Goal: Information Seeking & Learning: Learn about a topic

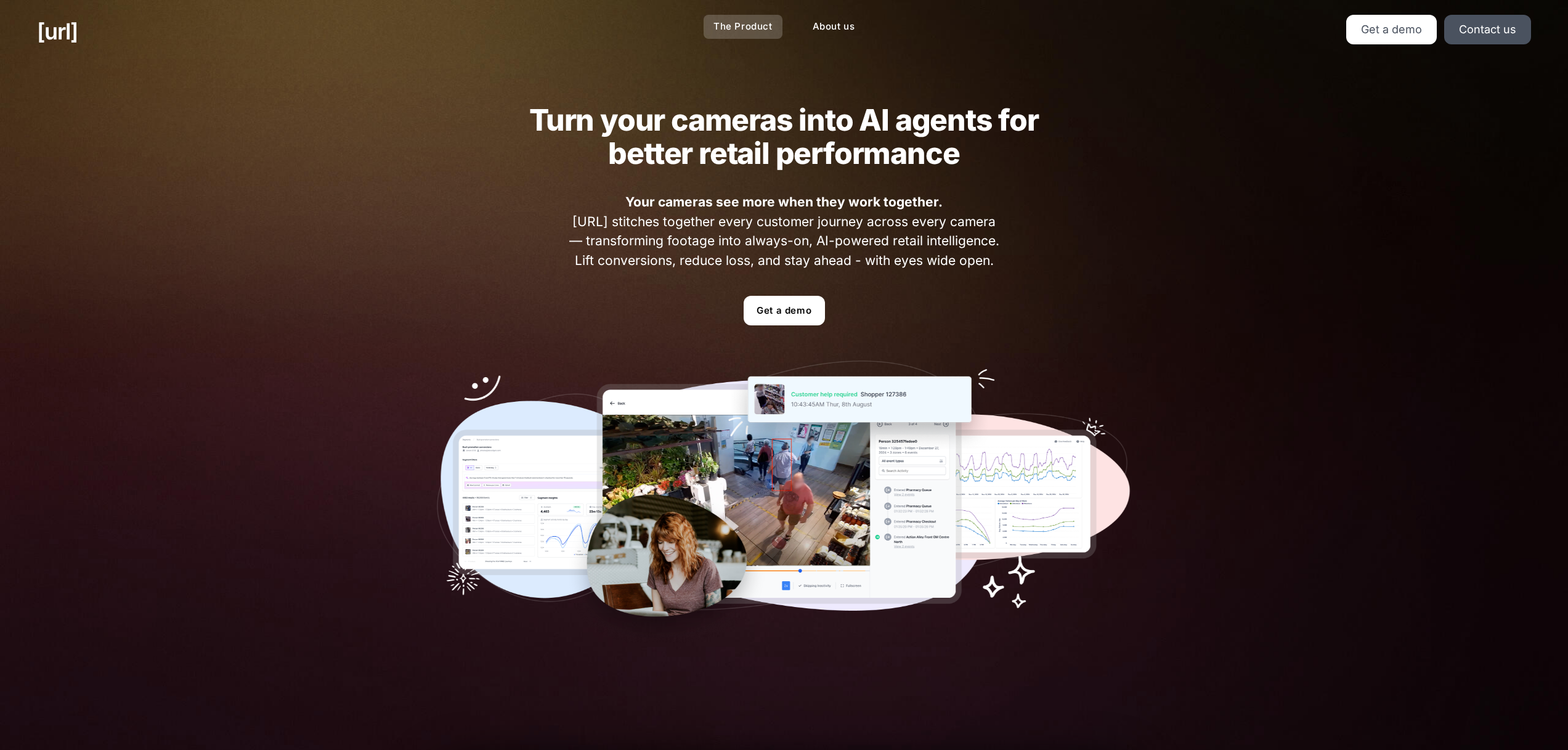
click at [761, 23] on link "The Product" at bounding box center [743, 27] width 79 height 24
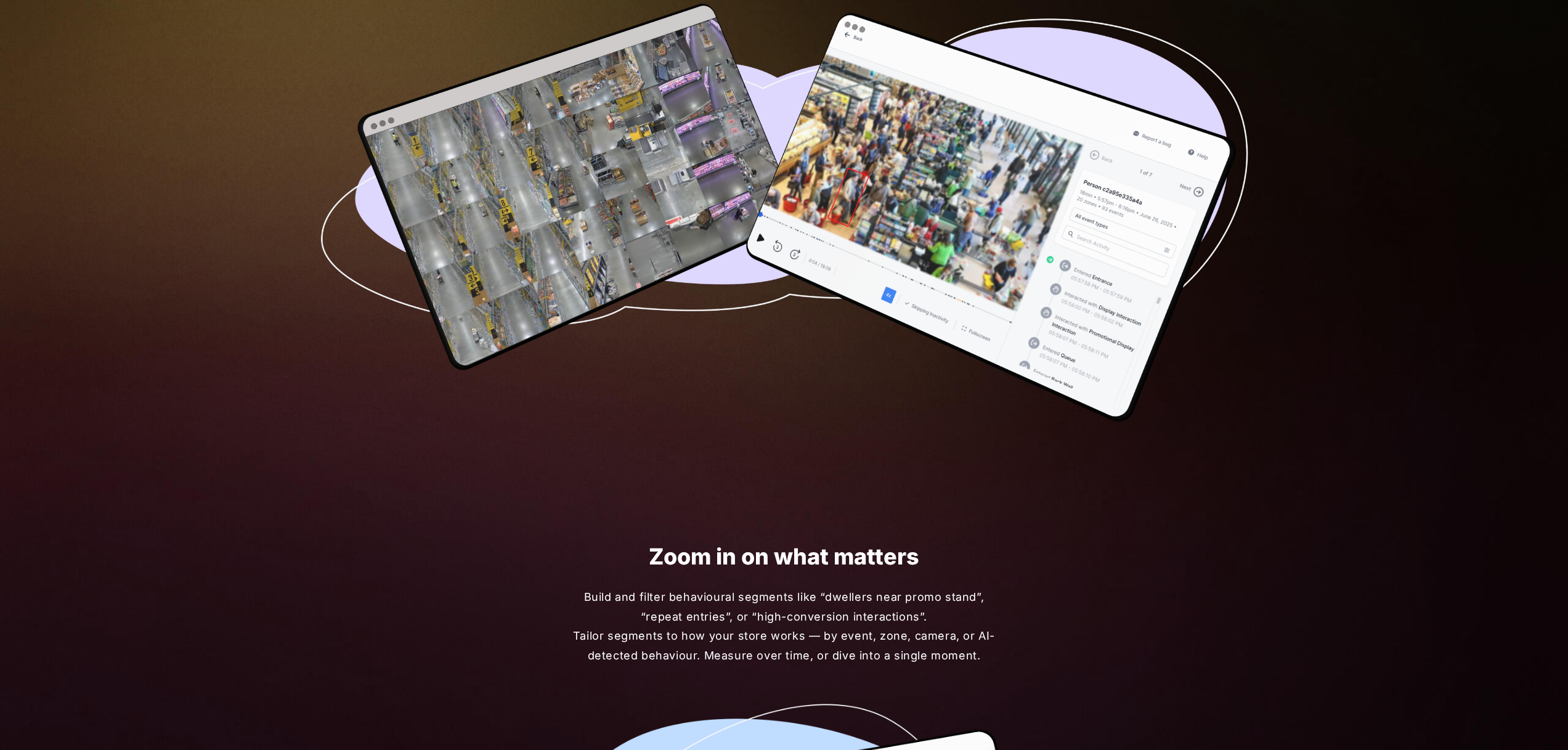
scroll to position [427, 0]
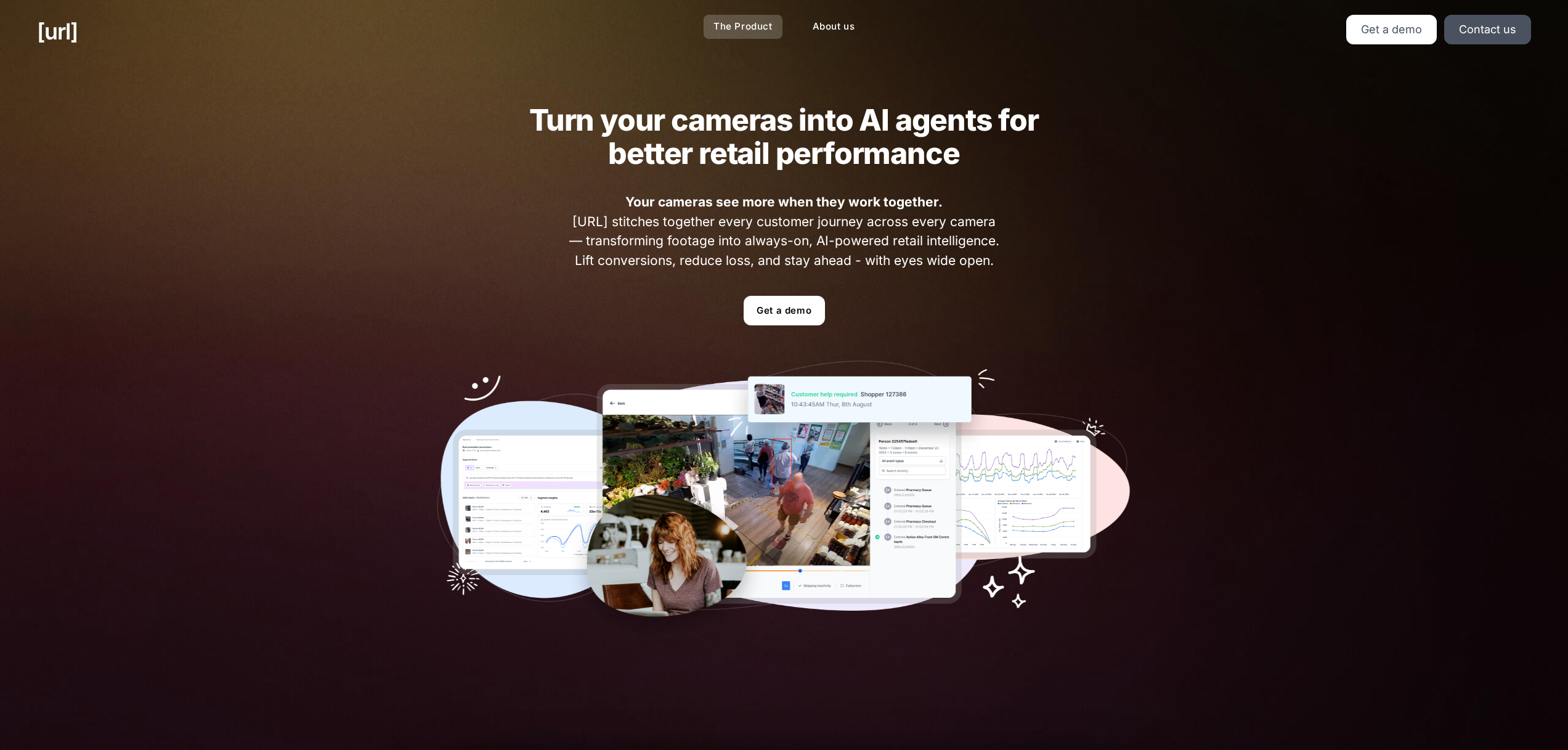
click at [742, 26] on link "The Product" at bounding box center [743, 27] width 79 height 24
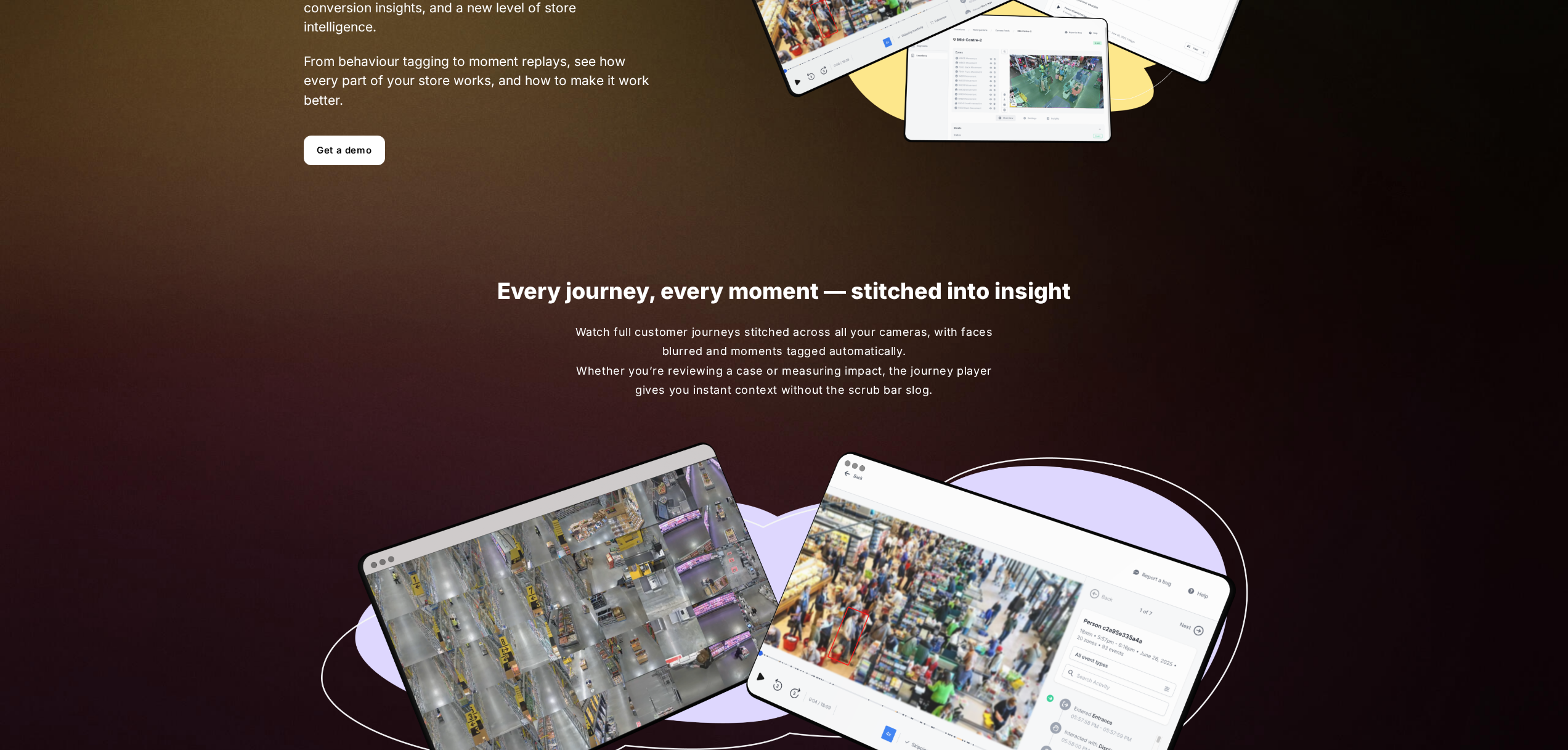
scroll to position [418, 0]
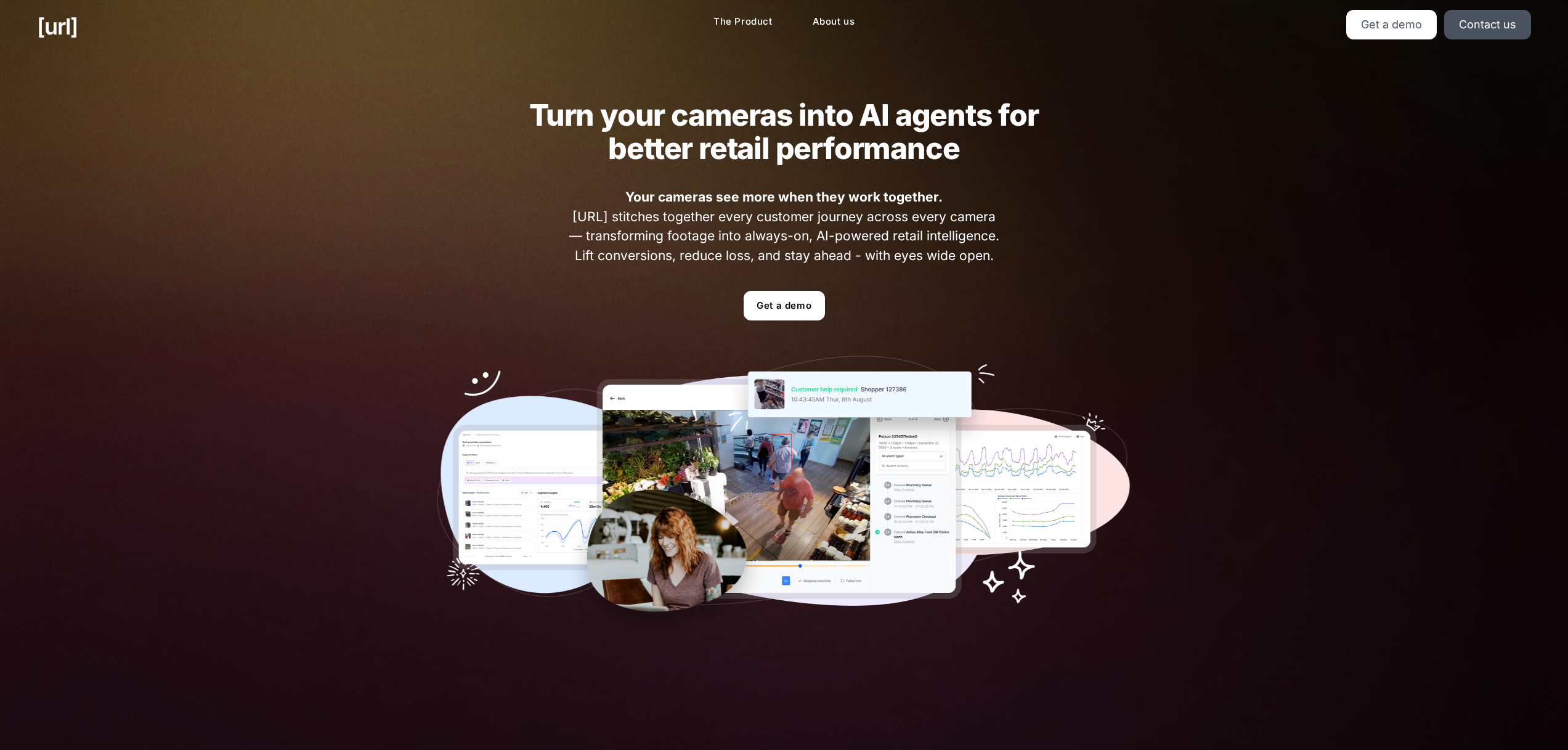
scroll to position [14, 0]
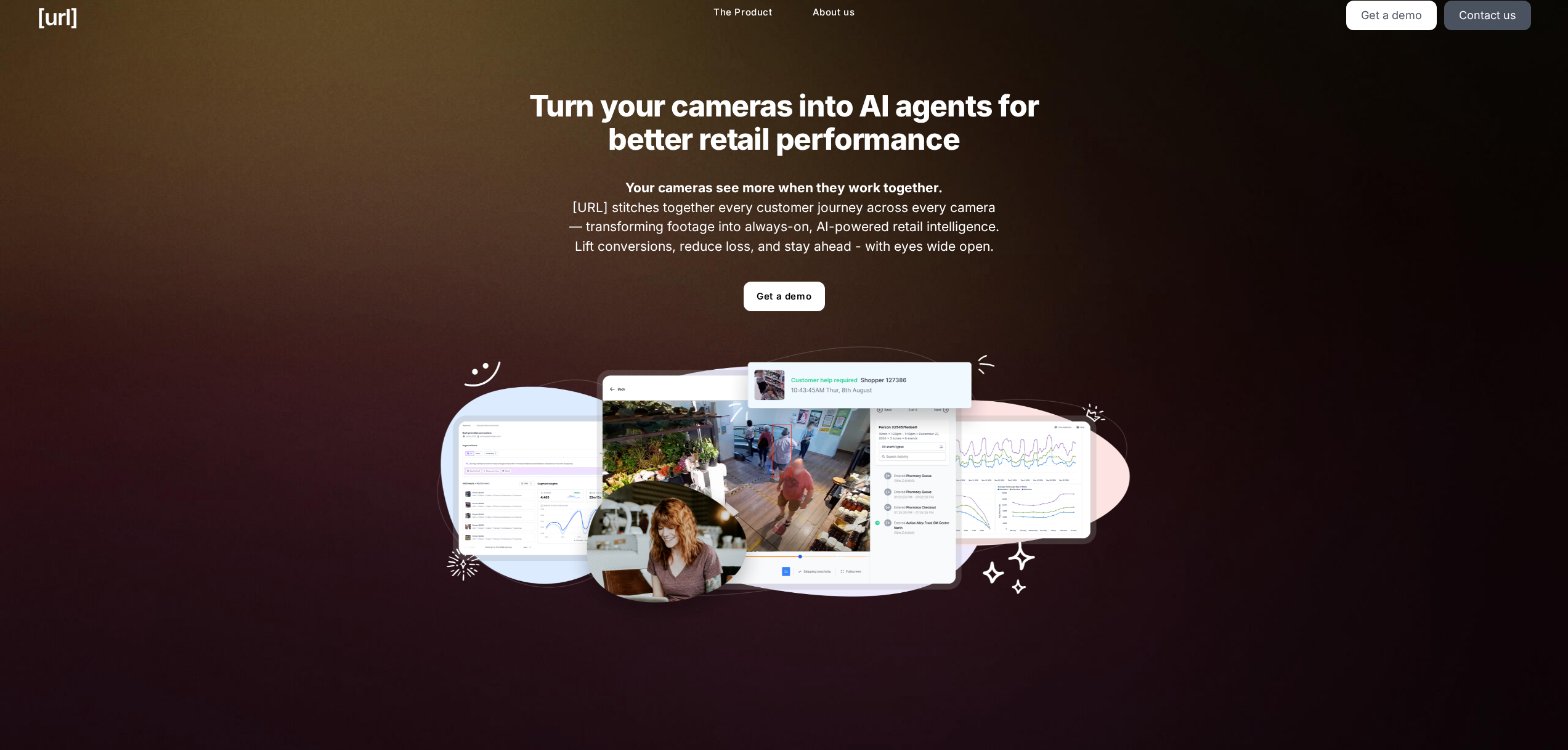
click at [727, 226] on div "Turn your cameras into AI agents for better retail performance Your cameras see…" at bounding box center [784, 359] width 769 height 620
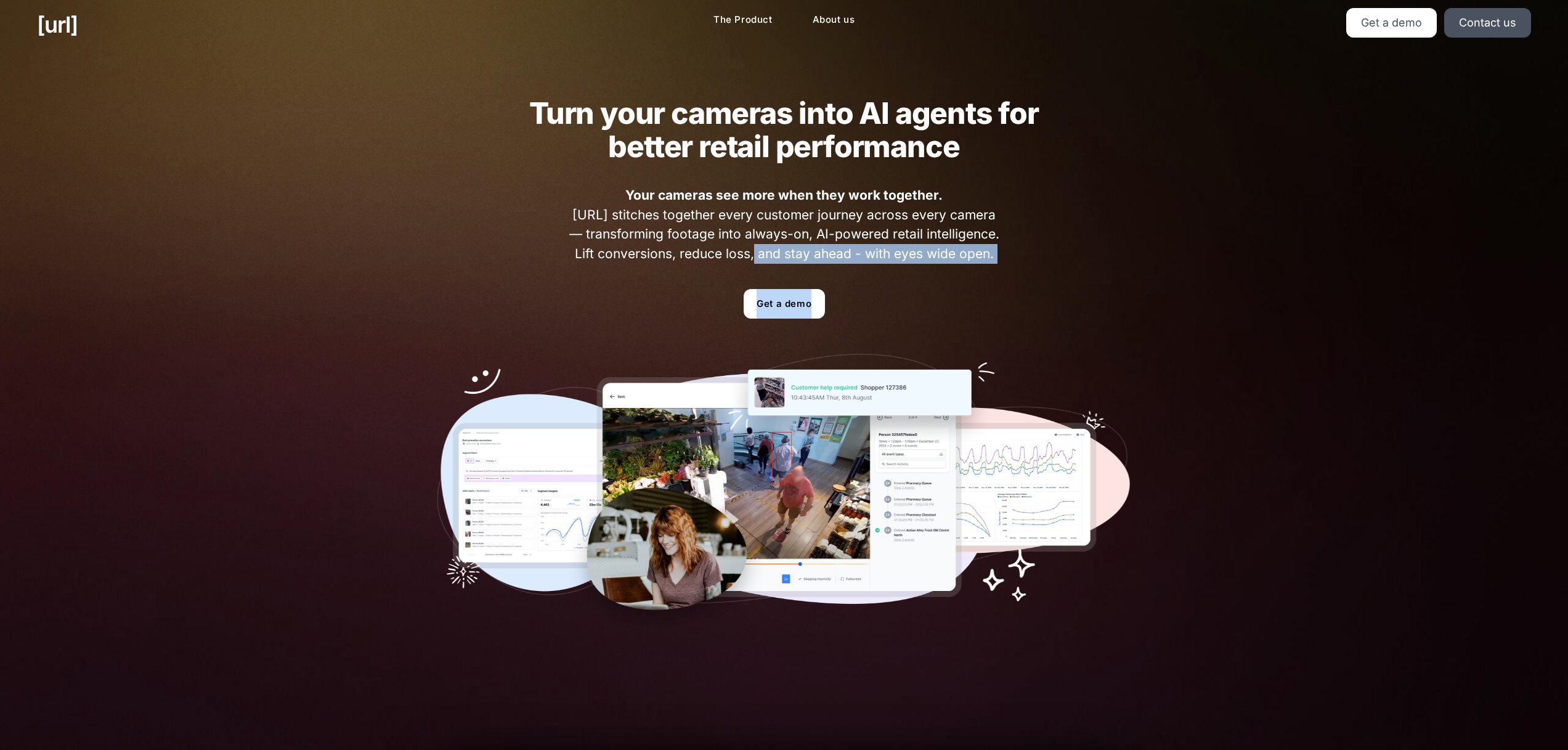
scroll to position [0, 0]
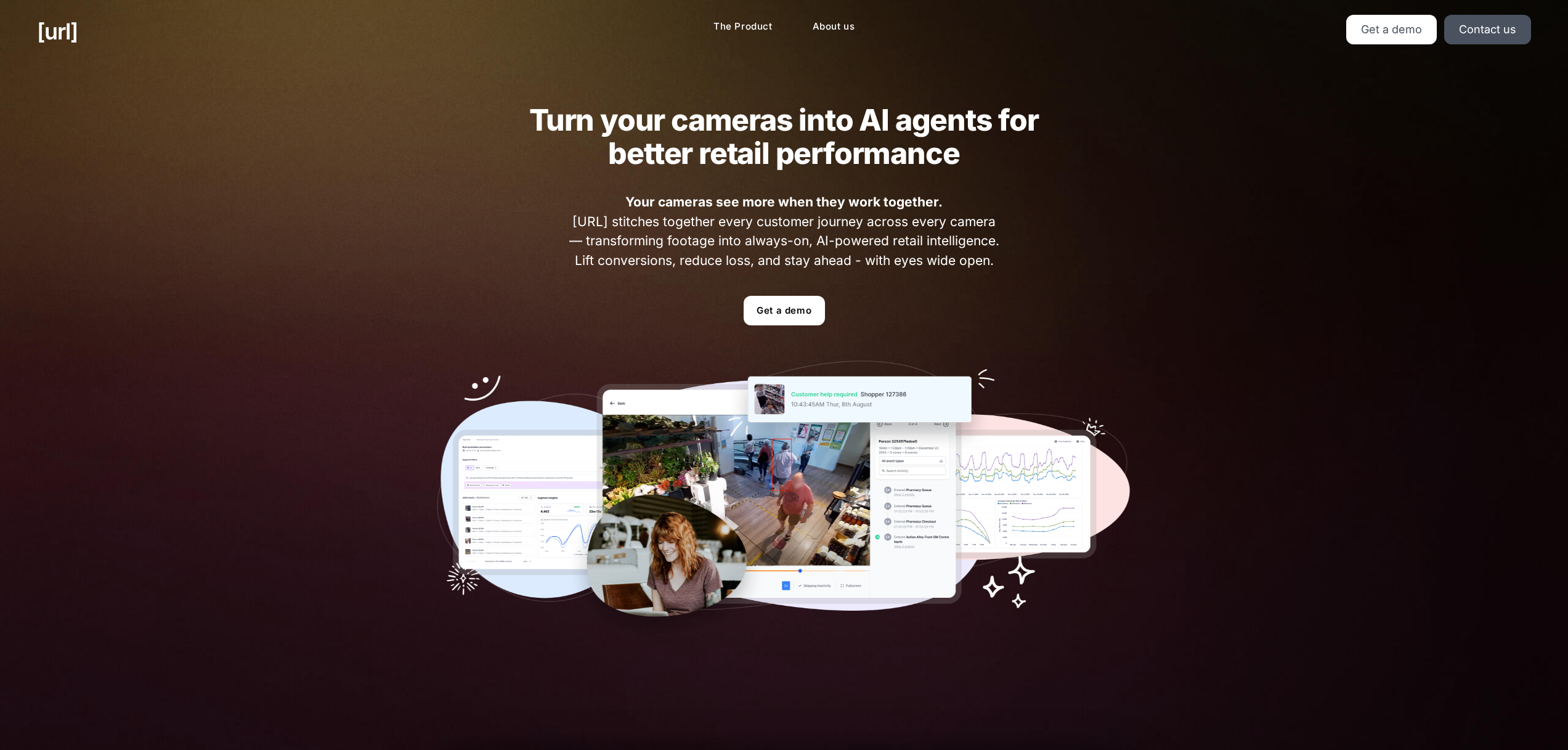
click at [641, 204] on strong "Your cameras see more when they work together." at bounding box center [784, 202] width 317 height 15
drag, startPoint x: 623, startPoint y: 195, endPoint x: 993, endPoint y: 256, distance: 375.0
click at [993, 256] on span "Your cameras see more when they work together. [URL] stitches together every cu…" at bounding box center [784, 231] width 438 height 78
click at [1003, 258] on span "Your cameras see more when they work together. [URL] stitches together every cu…" at bounding box center [784, 231] width 438 height 78
drag, startPoint x: 997, startPoint y: 261, endPoint x: 615, endPoint y: 197, distance: 387.3
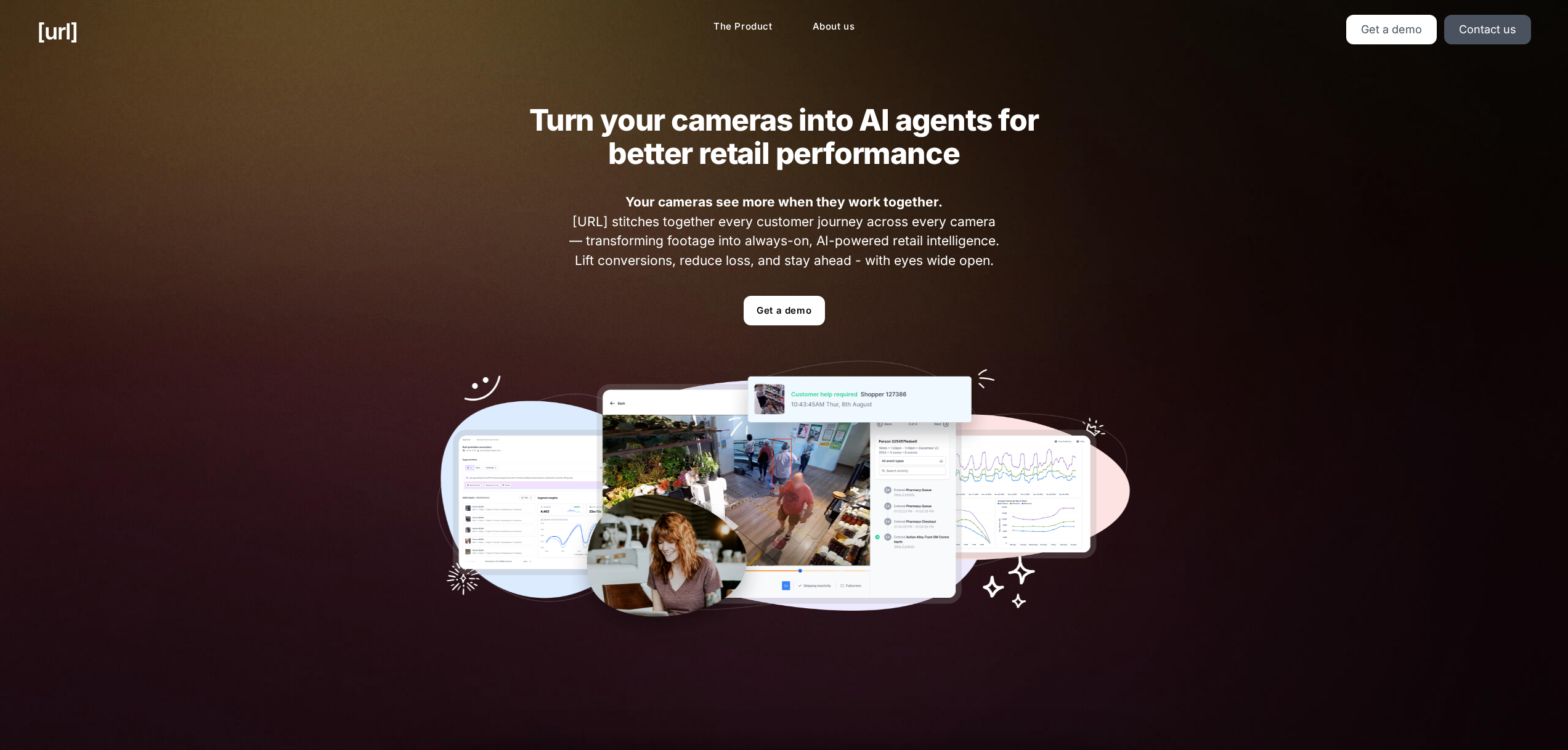
click at [615, 197] on div "Turn your cameras into AI agents for better retail performance Your cameras see…" at bounding box center [784, 373] width 769 height 620
click at [632, 197] on strong "Your cameras see more when they work together." at bounding box center [784, 202] width 317 height 15
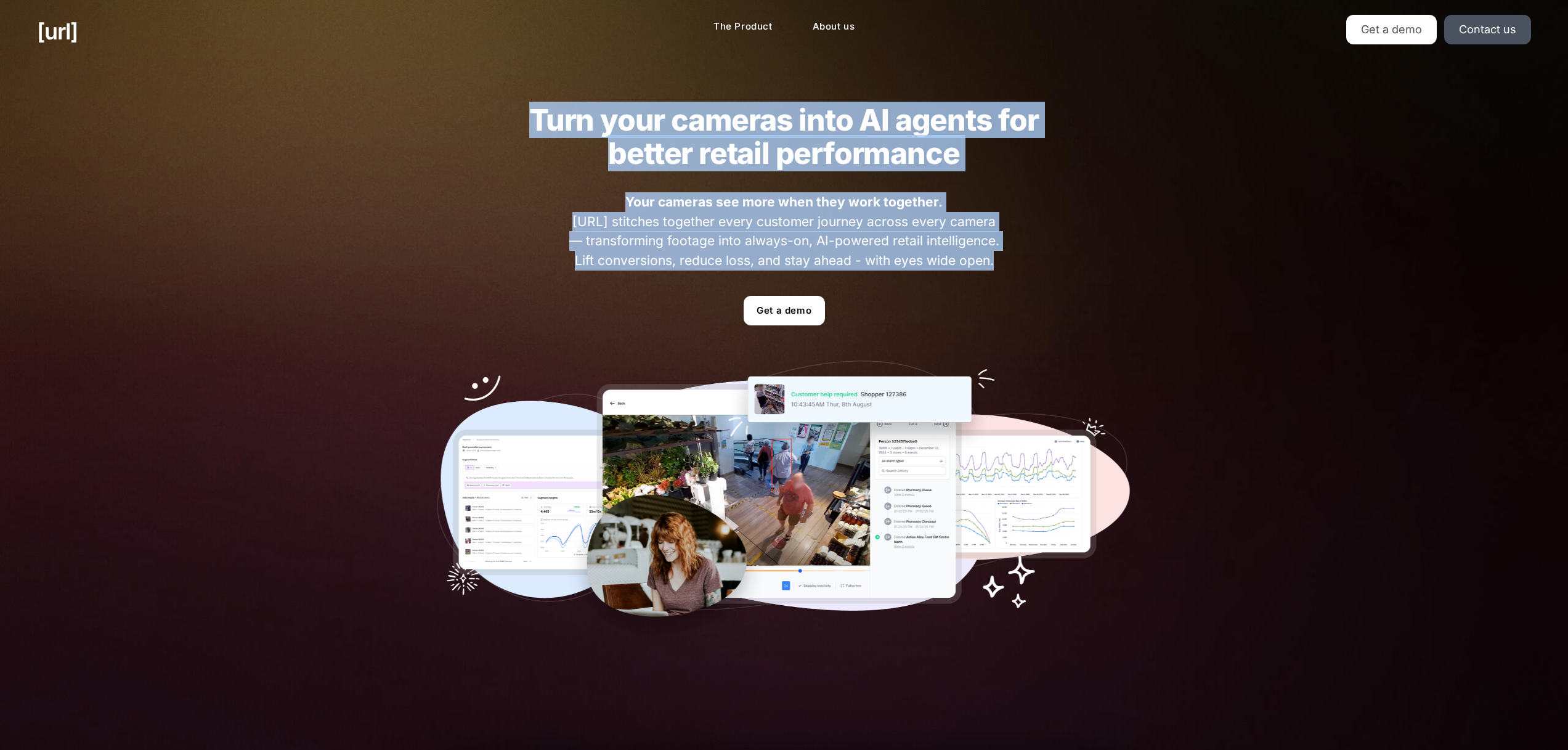
drag, startPoint x: 530, startPoint y: 122, endPoint x: 1065, endPoint y: 284, distance: 559.0
click at [1056, 284] on div "Turn your cameras into AI agents for better retail performance Your cameras see…" at bounding box center [784, 373] width 769 height 620
click at [1029, 255] on div "Turn your cameras into AI agents for better retail performance Your cameras see…" at bounding box center [784, 373] width 769 height 620
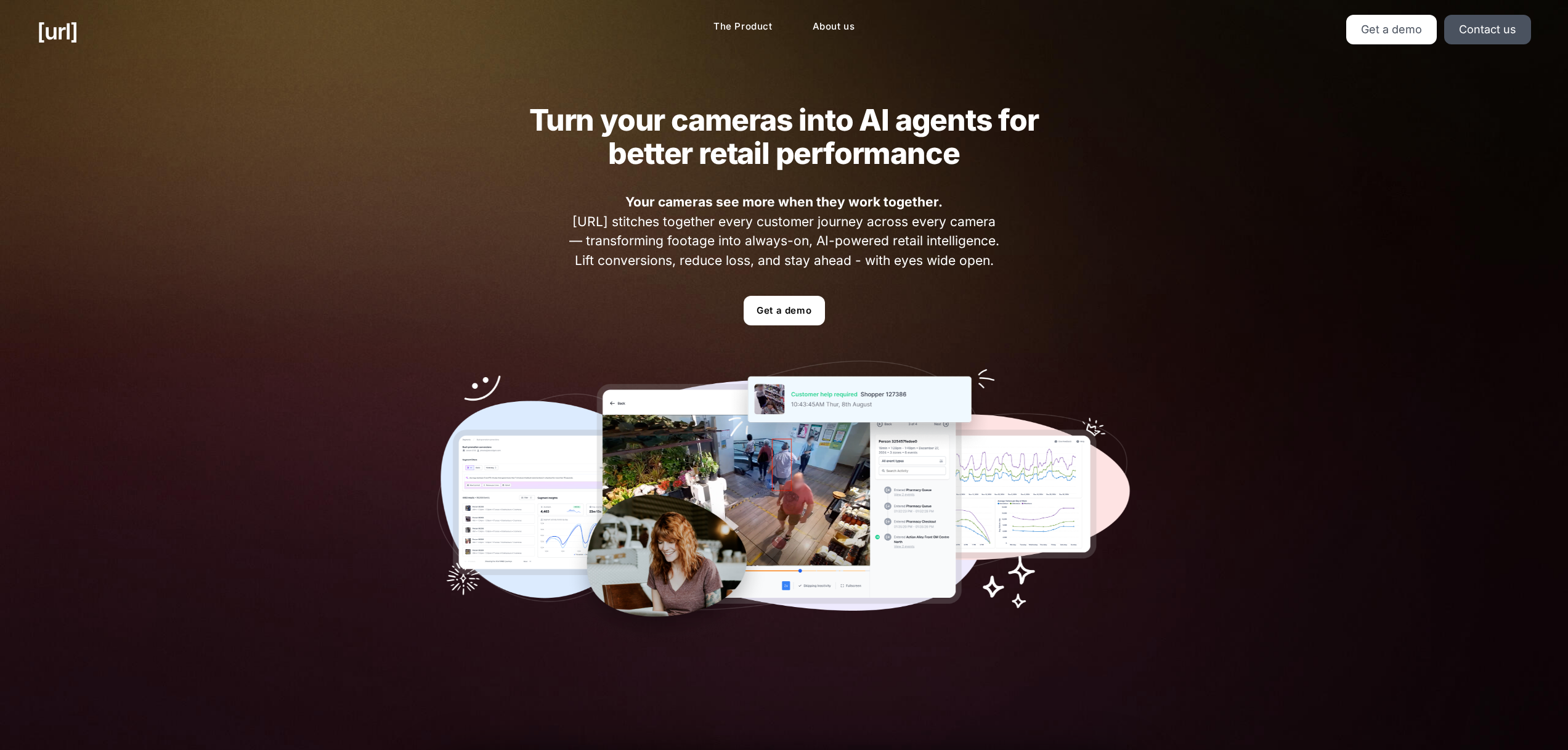
drag, startPoint x: 1021, startPoint y: 261, endPoint x: 514, endPoint y: 122, distance: 525.7
click at [513, 122] on div "Turn your cameras into AI agents for better retail performance Your cameras see…" at bounding box center [784, 373] width 769 height 620
click at [531, 123] on h2 "Turn your cameras into AI agents for better retail performance" at bounding box center [784, 137] width 559 height 67
drag, startPoint x: 538, startPoint y: 122, endPoint x: 1033, endPoint y: 253, distance: 512.0
click at [1033, 253] on div "Turn your cameras into AI agents for better retail performance Your cameras see…" at bounding box center [784, 373] width 769 height 620
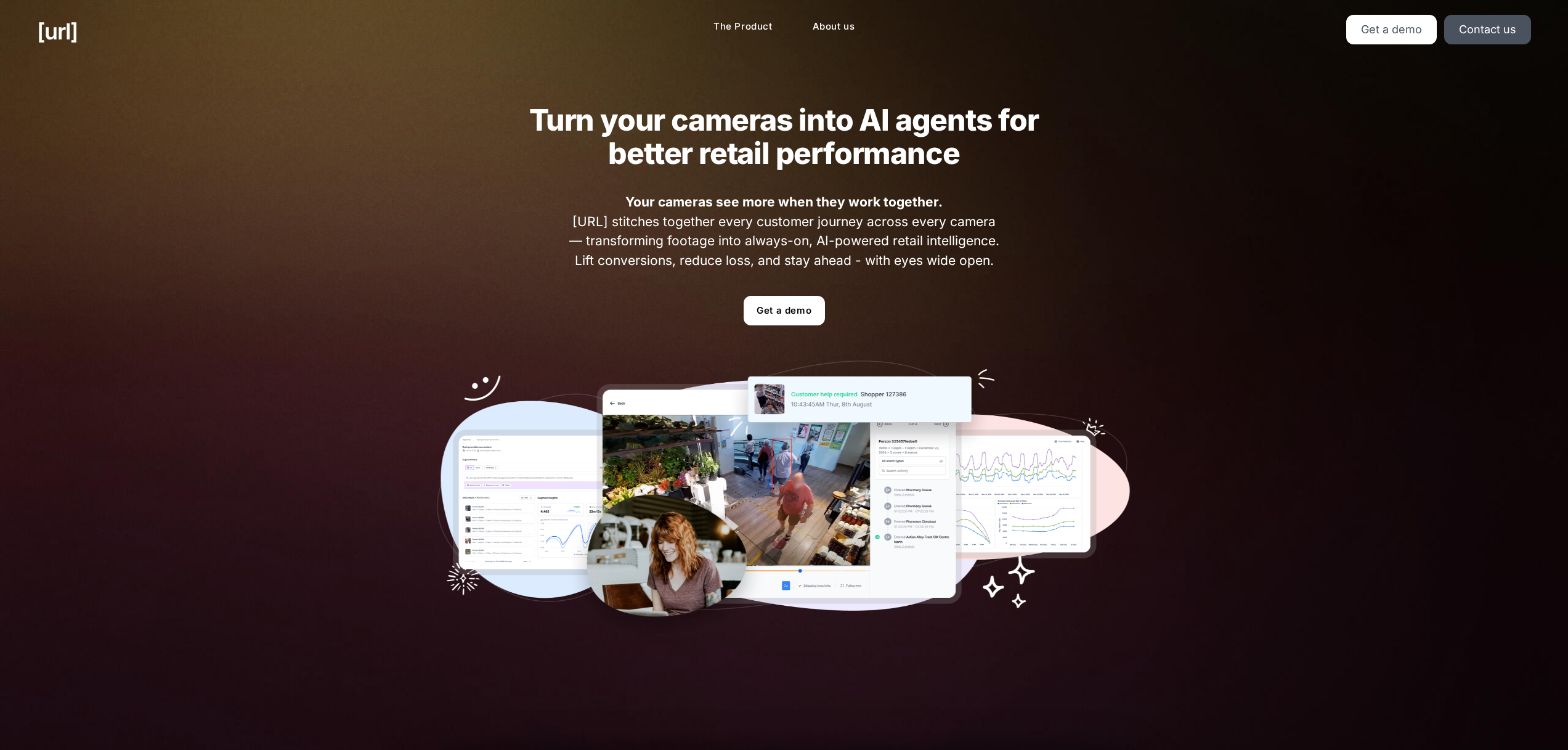
click at [1029, 251] on div "Turn your cameras into AI agents for better retail performance Your cameras see…" at bounding box center [784, 373] width 769 height 620
drag, startPoint x: 744, startPoint y: 226, endPoint x: 546, endPoint y: 122, distance: 223.7
click at [547, 122] on div "Turn your cameras into AI agents for better retail performance Your cameras see…" at bounding box center [784, 373] width 769 height 620
click at [547, 123] on h2 "Turn your cameras into AI agents for better retail performance" at bounding box center [784, 137] width 559 height 67
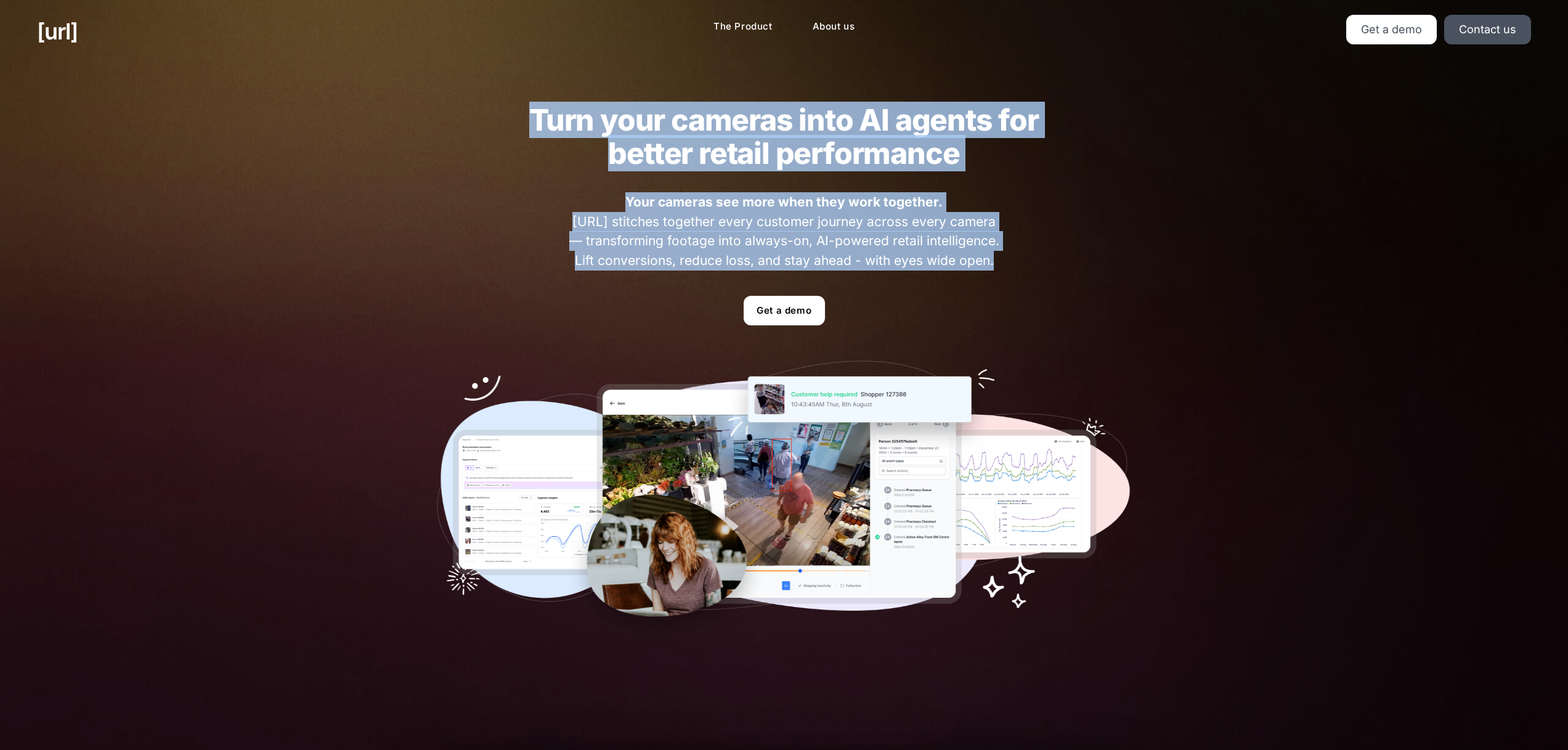
drag, startPoint x: 910, startPoint y: 249, endPoint x: 422, endPoint y: 116, distance: 505.8
click at [432, 121] on div "Turn your cameras into AI agents for better retail performance Your cameras see…" at bounding box center [784, 373] width 769 height 620
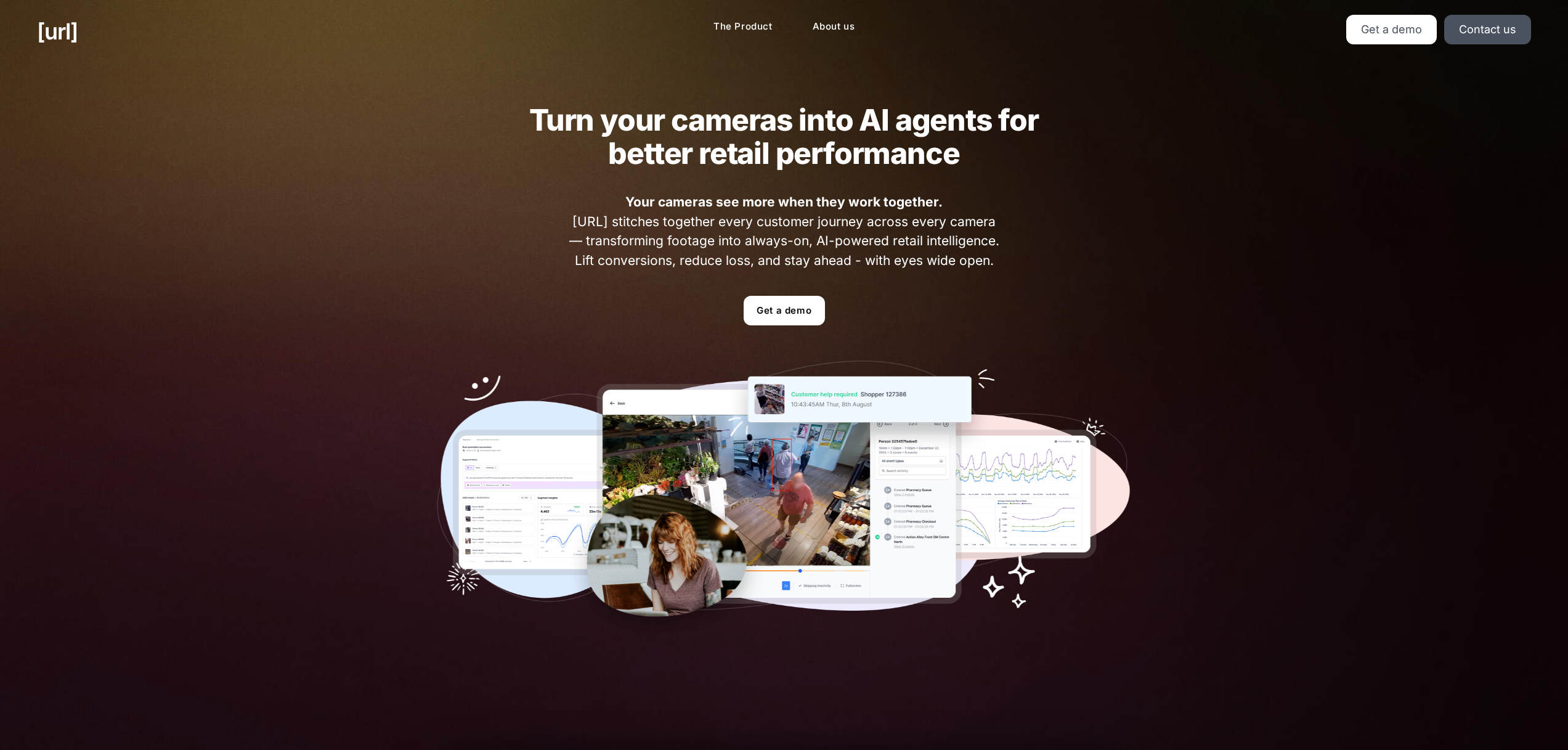
click at [538, 118] on h2 "Turn your cameras into AI agents for better retail performance" at bounding box center [784, 137] width 559 height 67
drag, startPoint x: 651, startPoint y: 181, endPoint x: 336, endPoint y: 83, distance: 329.9
click at [336, 83] on div "Turn your cameras into AI agents for better retail performance Your cameras see…" at bounding box center [784, 373] width 1568 height 620
click at [512, 123] on div "Turn your cameras into AI agents for better retail performance Your cameras see…" at bounding box center [784, 373] width 769 height 620
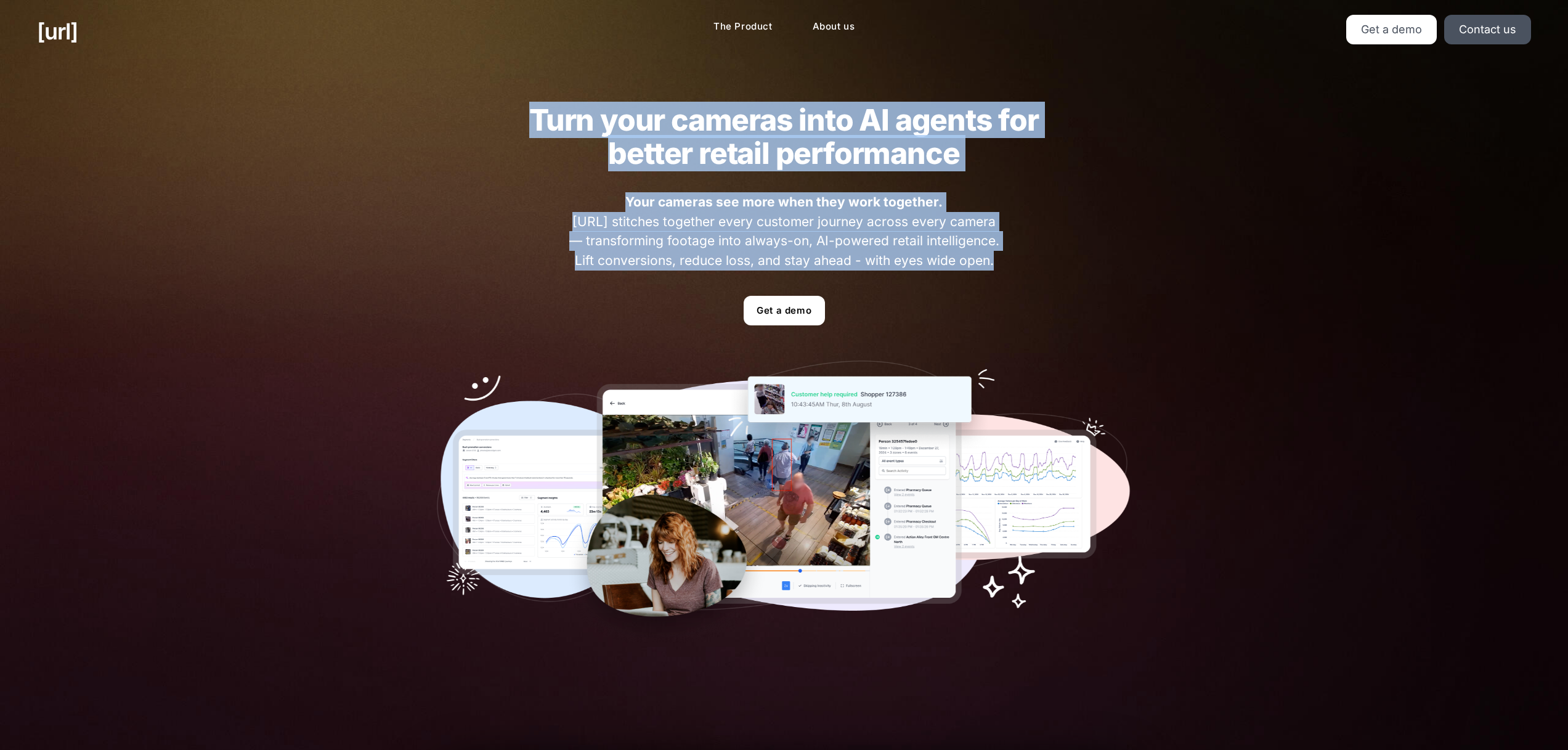
drag, startPoint x: 520, startPoint y: 123, endPoint x: 1064, endPoint y: 267, distance: 562.7
click at [1065, 268] on div "Turn your cameras into AI agents for better retail performance Your cameras see…" at bounding box center [784, 373] width 769 height 620
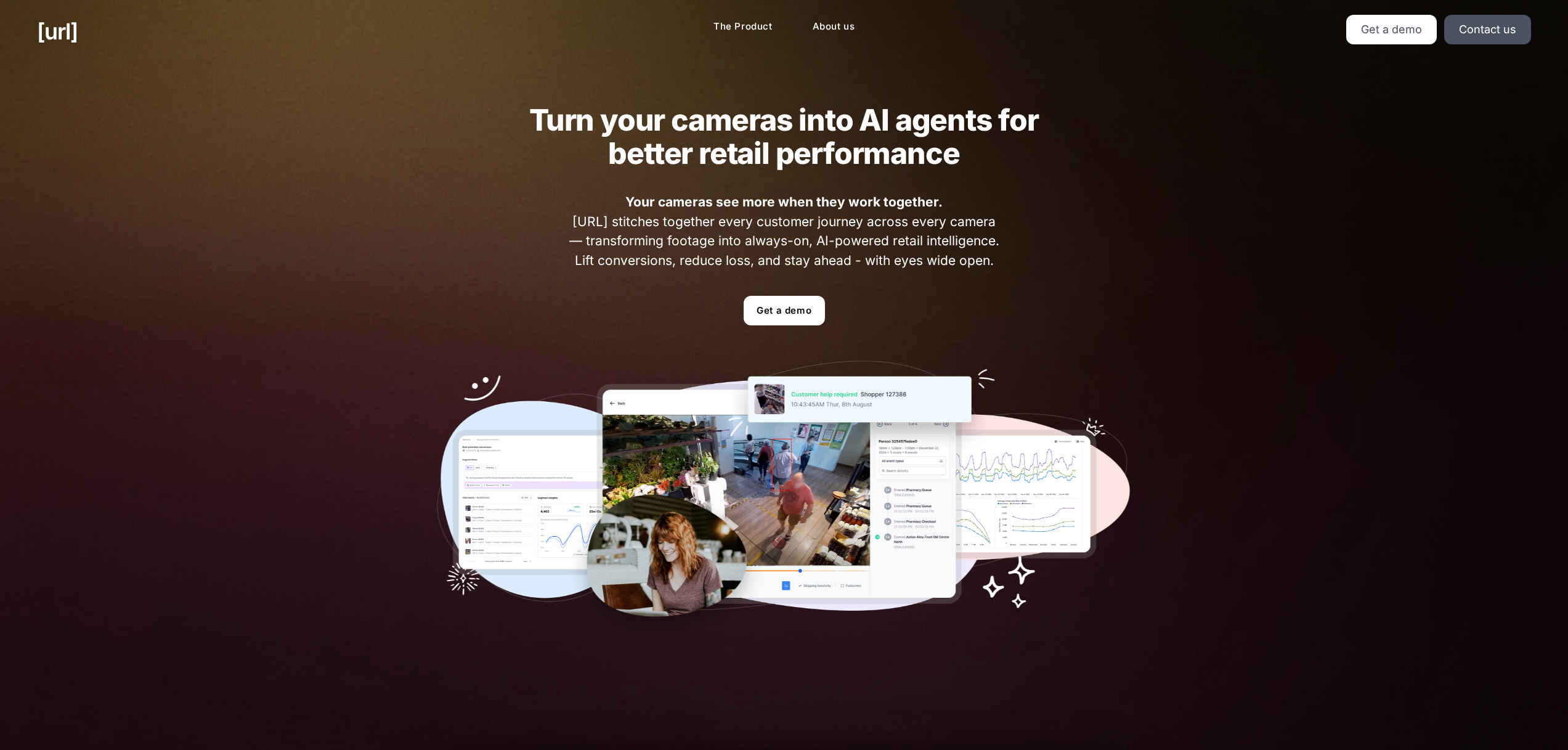
click at [1032, 258] on div "Turn your cameras into AI agents for better retail performance Your cameras see…" at bounding box center [784, 373] width 769 height 620
drag, startPoint x: 1031, startPoint y: 261, endPoint x: 529, endPoint y: 113, distance: 523.4
click at [533, 111] on div "Turn your cameras into AI agents for better retail performance Your cameras see…" at bounding box center [784, 373] width 769 height 620
click at [530, 113] on h2 "Turn your cameras into AI agents for better retail performance" at bounding box center [784, 137] width 559 height 67
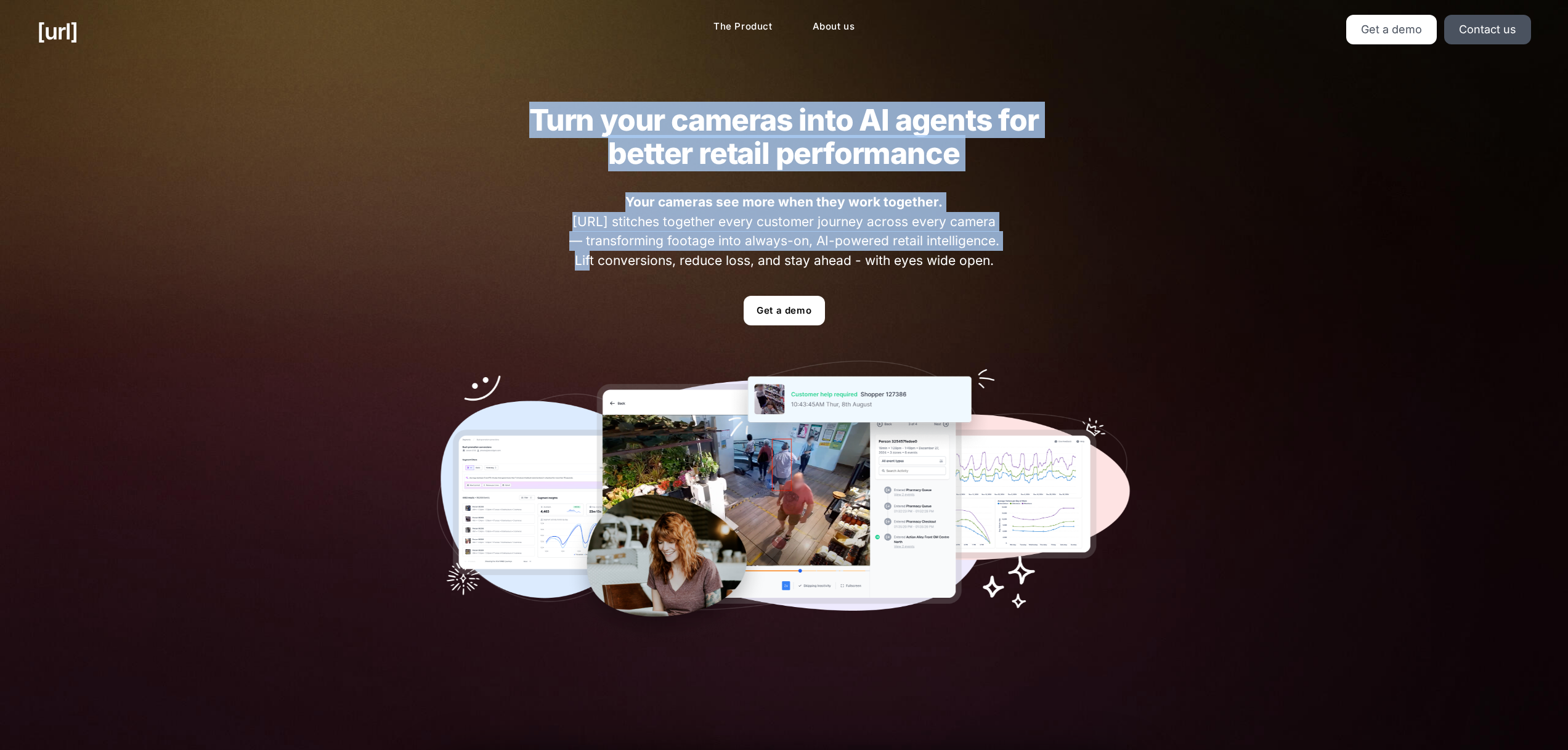
drag, startPoint x: 534, startPoint y: 114, endPoint x: 1009, endPoint y: 252, distance: 494.6
click at [1006, 243] on div "Turn your cameras into AI agents for better retail performance Your cameras see…" at bounding box center [784, 373] width 769 height 620
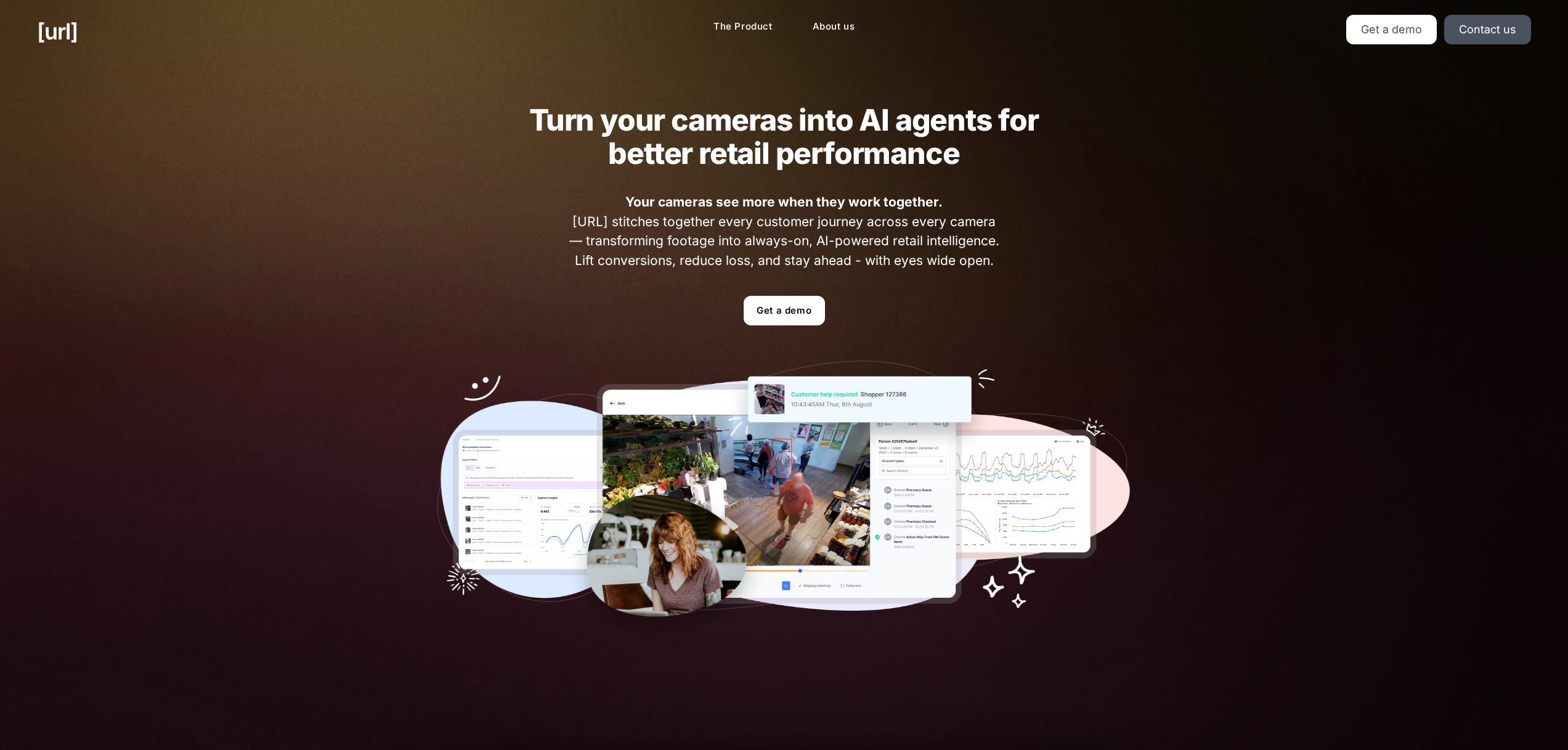
click at [1016, 265] on div "Turn your cameras into AI agents for better retail performance Your cameras see…" at bounding box center [784, 373] width 769 height 620
drag, startPoint x: 1001, startPoint y: 260, endPoint x: 481, endPoint y: 104, distance: 542.9
click at [481, 104] on div "Turn your cameras into AI agents for better retail performance Your cameras see…" at bounding box center [784, 373] width 769 height 620
click at [525, 112] on h2 "Turn your cameras into AI agents for better retail performance" at bounding box center [784, 137] width 559 height 67
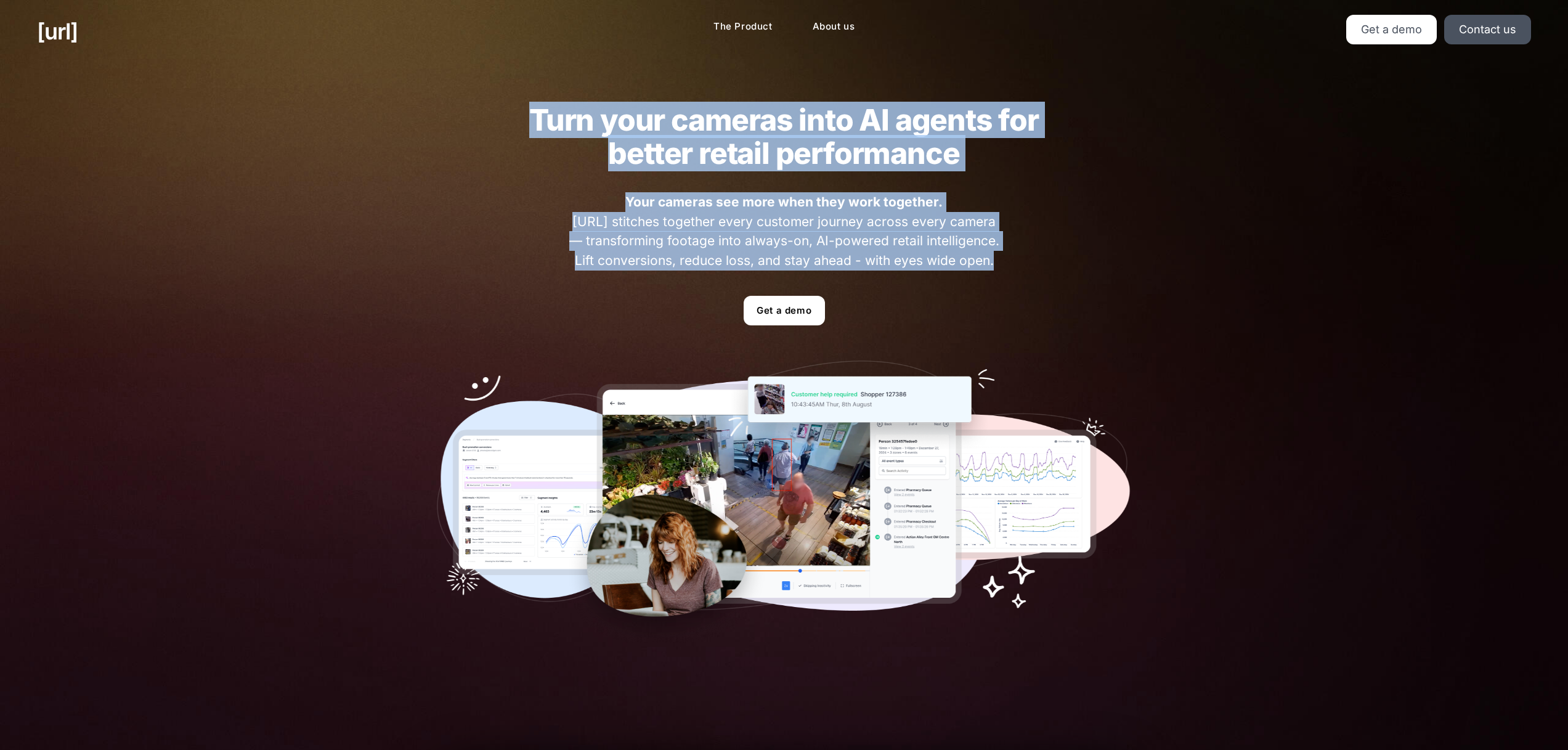
drag, startPoint x: 529, startPoint y: 113, endPoint x: 1009, endPoint y: 273, distance: 506.0
click at [1005, 274] on div "Turn your cameras into AI agents for better retail performance Your cameras see…" at bounding box center [784, 373] width 769 height 620
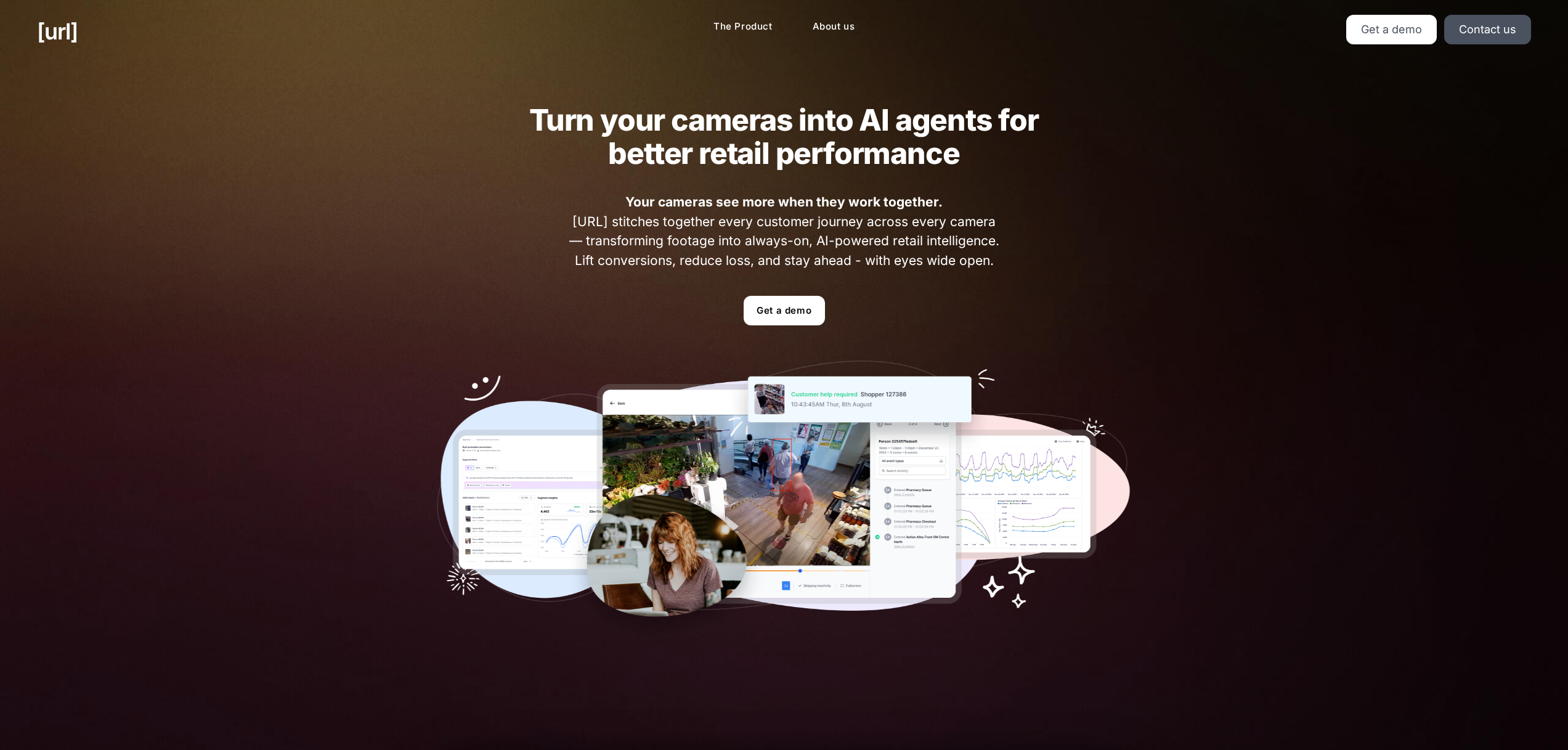
drag, startPoint x: 1011, startPoint y: 272, endPoint x: 1017, endPoint y: 269, distance: 6.7
click at [1012, 272] on div "Turn your cameras into AI agents for better retail performance Your cameras see…" at bounding box center [784, 373] width 769 height 620
drag, startPoint x: 961, startPoint y: 254, endPoint x: 540, endPoint y: 122, distance: 441.2
click at [545, 122] on div "Turn your cameras into AI agents for better retail performance Your cameras see…" at bounding box center [784, 373] width 769 height 620
click at [533, 120] on h2 "Turn your cameras into AI agents for better retail performance" at bounding box center [784, 137] width 559 height 67
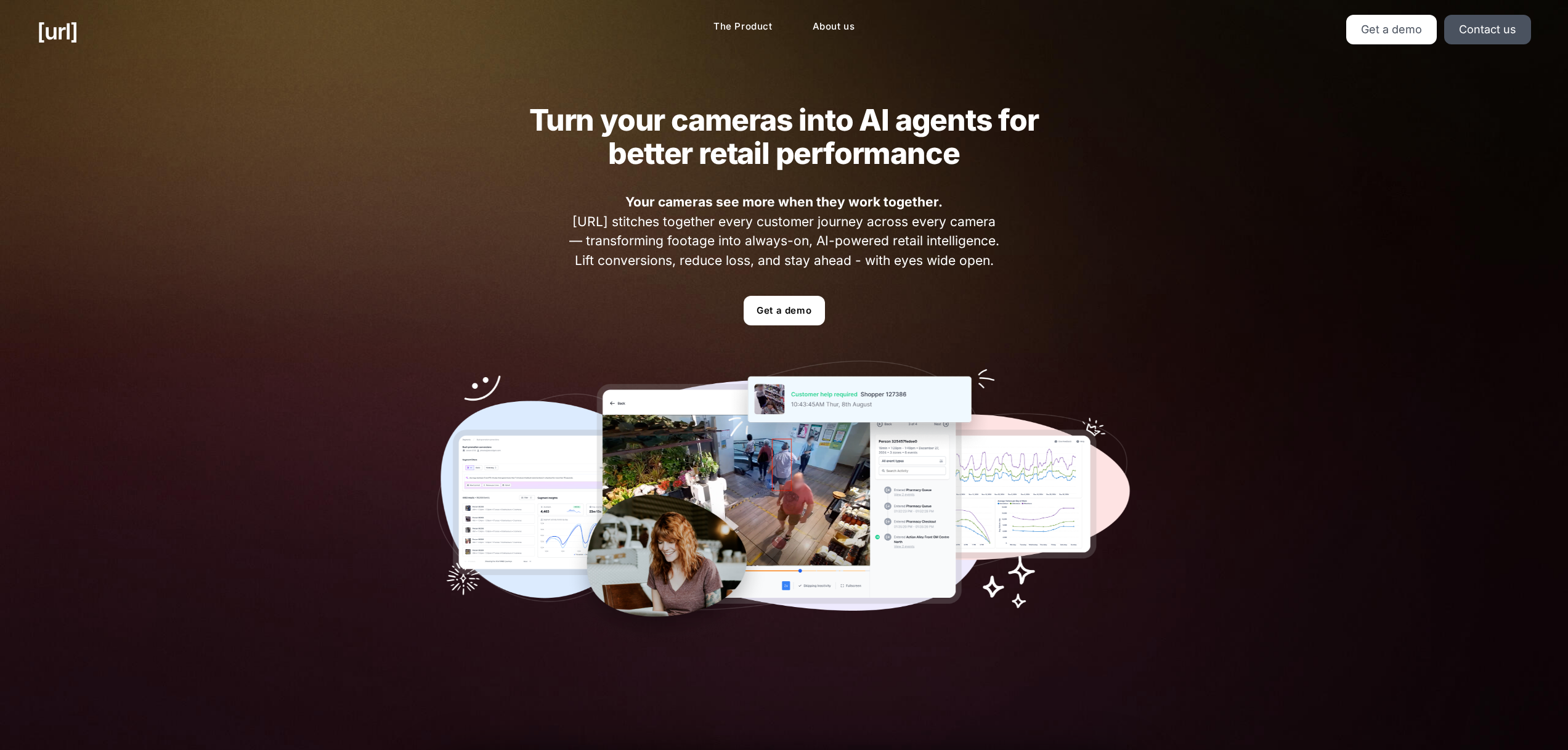
drag, startPoint x: 530, startPoint y: 117, endPoint x: 993, endPoint y: 263, distance: 485.5
click at [986, 264] on div "Turn your cameras into AI agents for better retail performance Your cameras see…" at bounding box center [784, 373] width 769 height 620
click at [999, 263] on span "Your cameras see more when they work together. [URL] stitches together every cu…" at bounding box center [784, 231] width 438 height 78
drag, startPoint x: 976, startPoint y: 258, endPoint x: 504, endPoint y: 124, distance: 490.7
click at [504, 124] on div "Turn your cameras into AI agents for better retail performance Your cameras see…" at bounding box center [784, 373] width 769 height 620
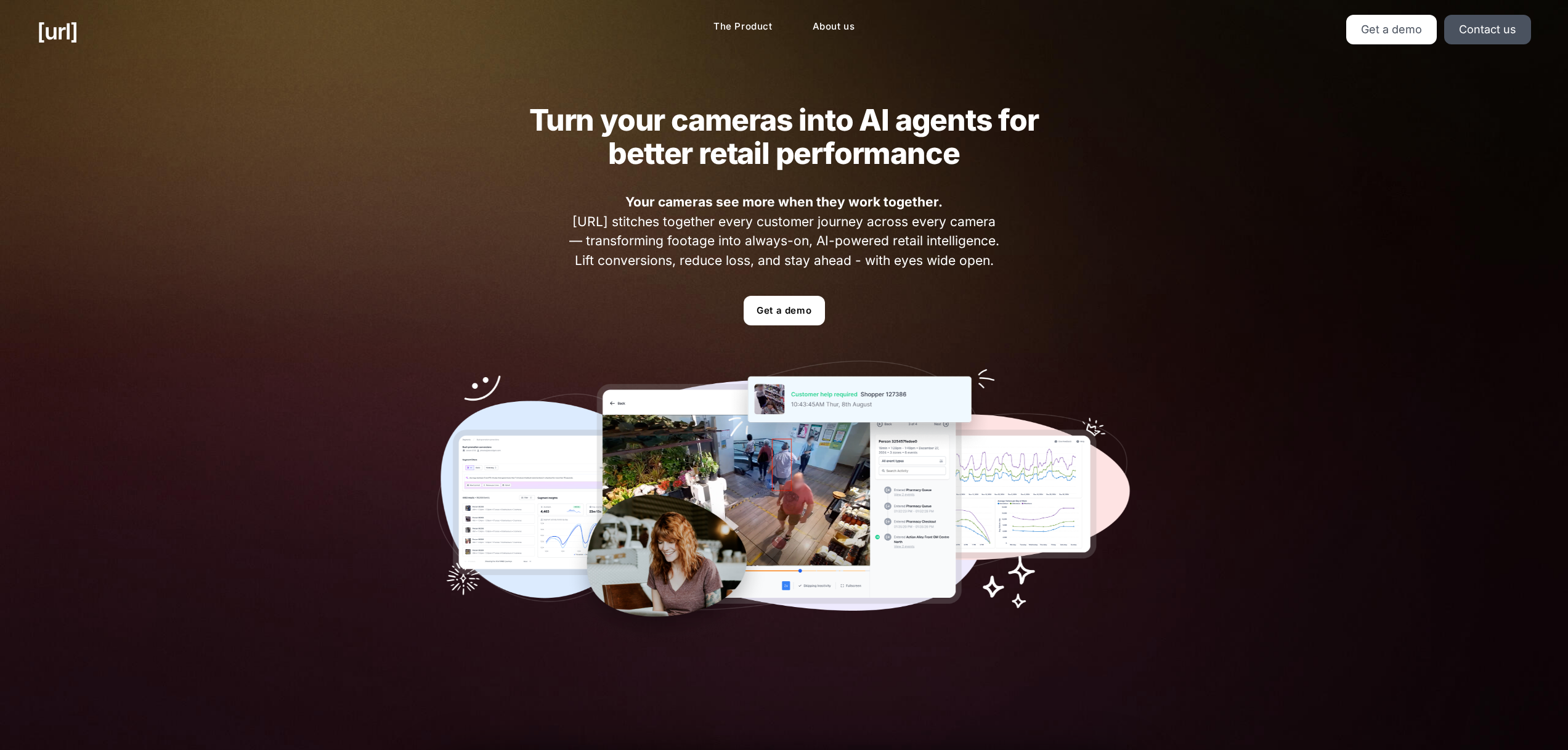
drag, startPoint x: 520, startPoint y: 120, endPoint x: 536, endPoint y: 122, distance: 16.1
click at [520, 121] on h2 "Turn your cameras into AI agents for better retail performance" at bounding box center [784, 137] width 559 height 67
drag, startPoint x: 538, startPoint y: 120, endPoint x: 1018, endPoint y: 253, distance: 498.1
click at [1016, 253] on div "Turn your cameras into AI agents for better retail performance Your cameras see…" at bounding box center [784, 373] width 769 height 620
drag, startPoint x: 1018, startPoint y: 253, endPoint x: 1004, endPoint y: 256, distance: 14.3
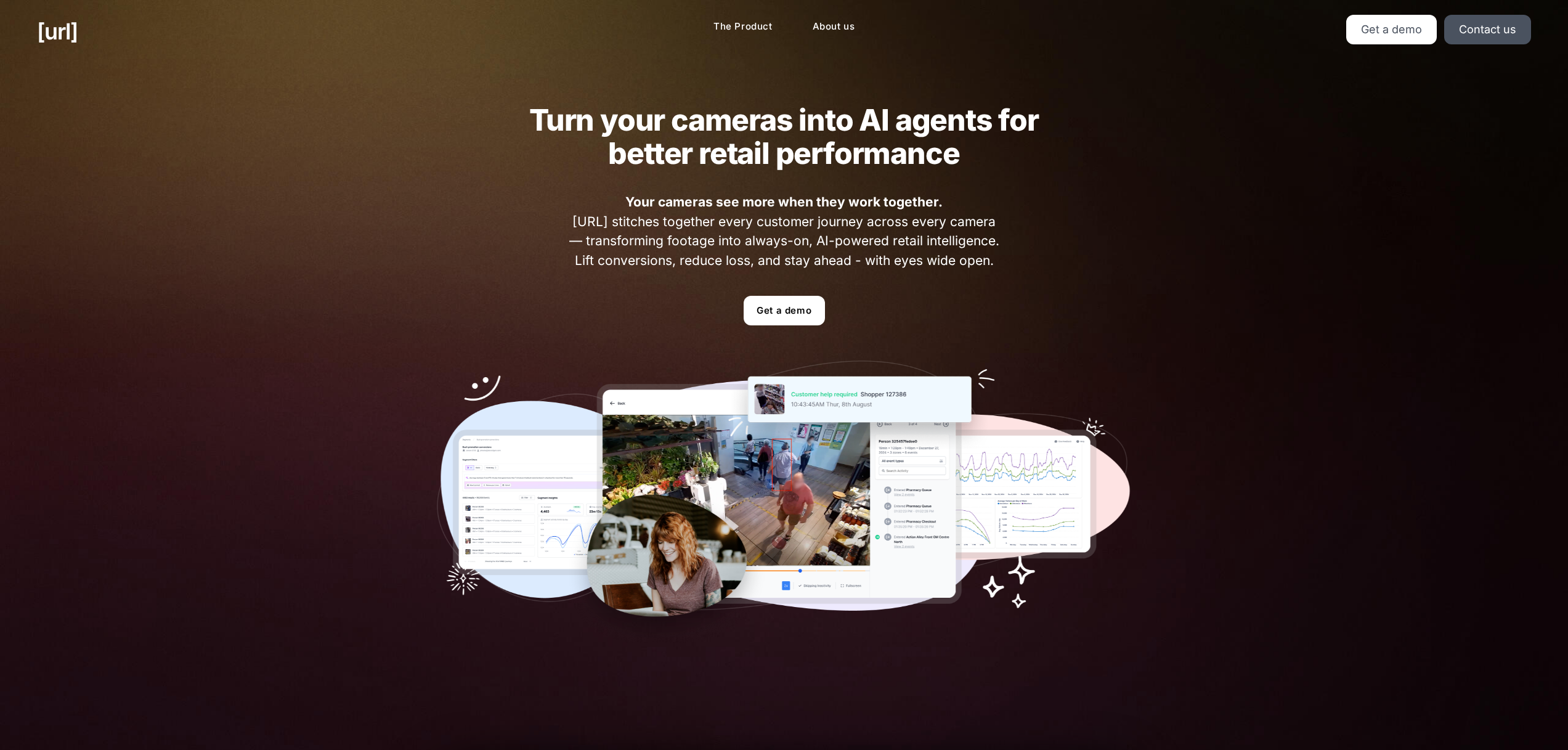
click at [1018, 253] on div "Turn your cameras into AI agents for better retail performance Your cameras see…" at bounding box center [784, 373] width 769 height 620
drag, startPoint x: 968, startPoint y: 250, endPoint x: 525, endPoint y: 109, distance: 464.9
click at [525, 109] on div "Turn your cameras into AI agents for better retail performance Your cameras see…" at bounding box center [784, 373] width 769 height 620
drag, startPoint x: 525, startPoint y: 111, endPoint x: 536, endPoint y: 114, distance: 11.4
click at [527, 111] on h2 "Turn your cameras into AI agents for better retail performance" at bounding box center [784, 137] width 559 height 67
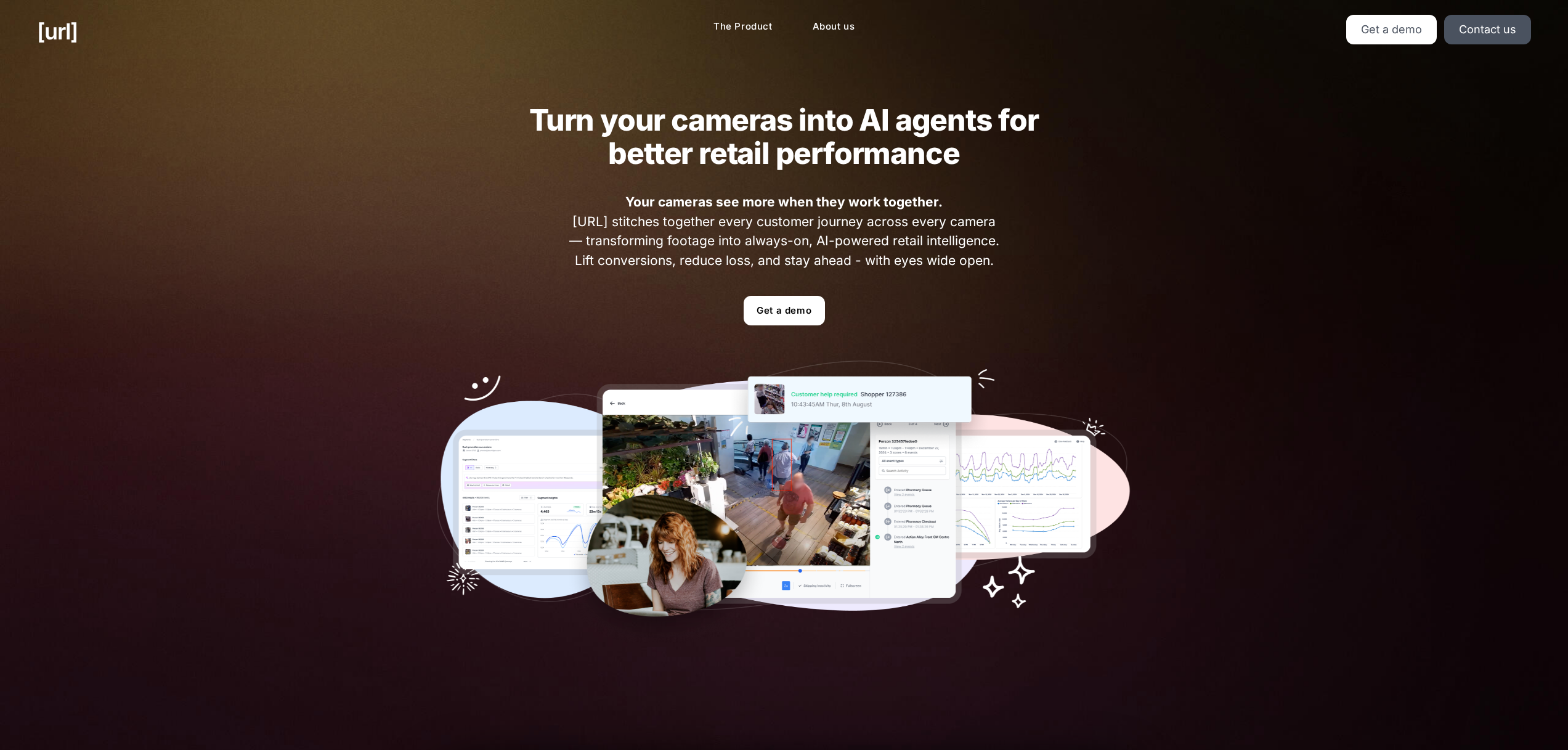
drag, startPoint x: 539, startPoint y: 116, endPoint x: 1097, endPoint y: 260, distance: 576.3
click at [1100, 259] on div "Turn your cameras into AI agents for better retail performance Your cameras see…" at bounding box center [784, 373] width 769 height 620
drag, startPoint x: 1097, startPoint y: 260, endPoint x: 1048, endPoint y: 253, distance: 49.5
click at [1097, 260] on div "Turn your cameras into AI agents for better retail performance Your cameras see…" at bounding box center [784, 373] width 769 height 620
drag, startPoint x: 536, startPoint y: 119, endPoint x: 1099, endPoint y: 271, distance: 583.2
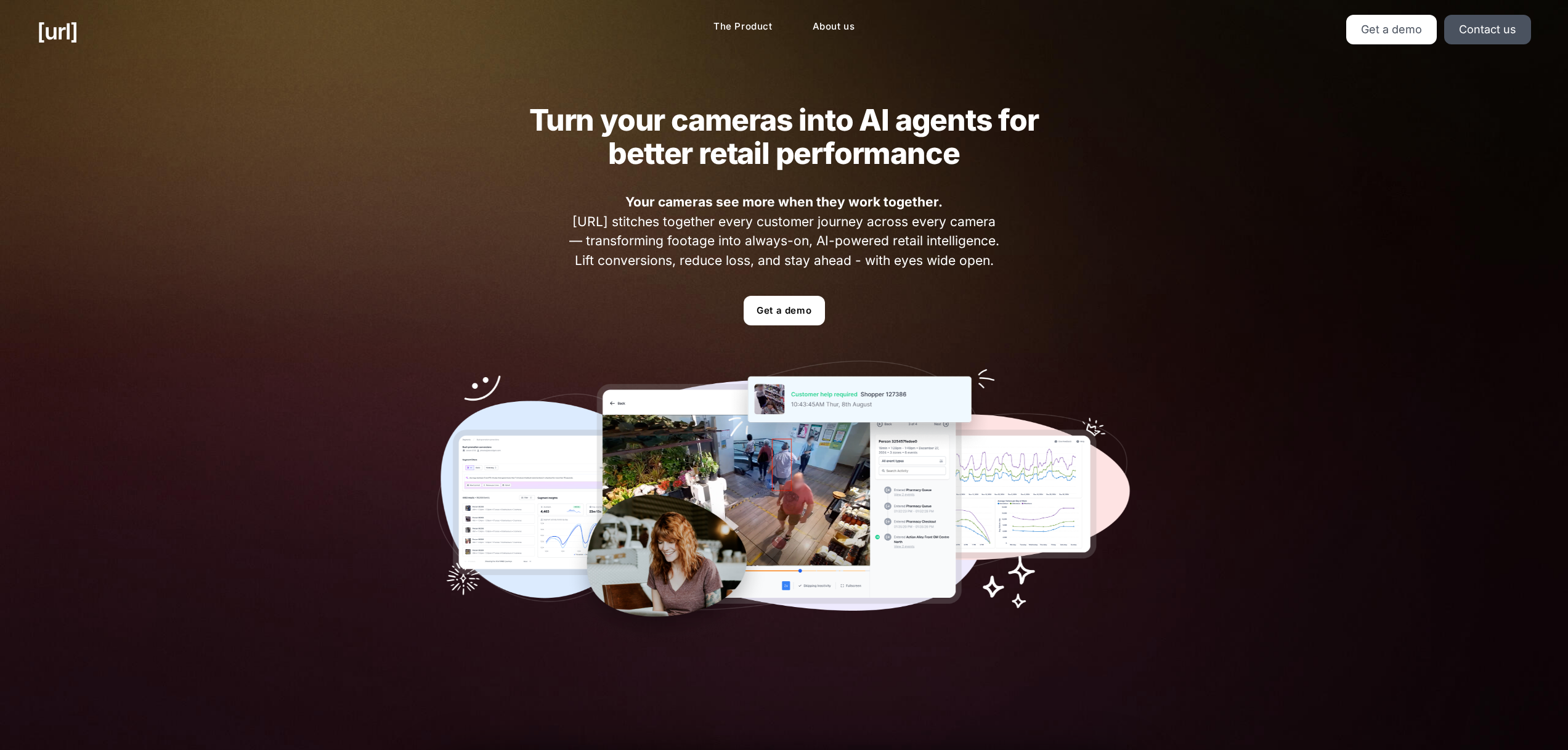
click at [1093, 271] on div "Turn your cameras into AI agents for better retail performance Your cameras see…" at bounding box center [784, 373] width 769 height 620
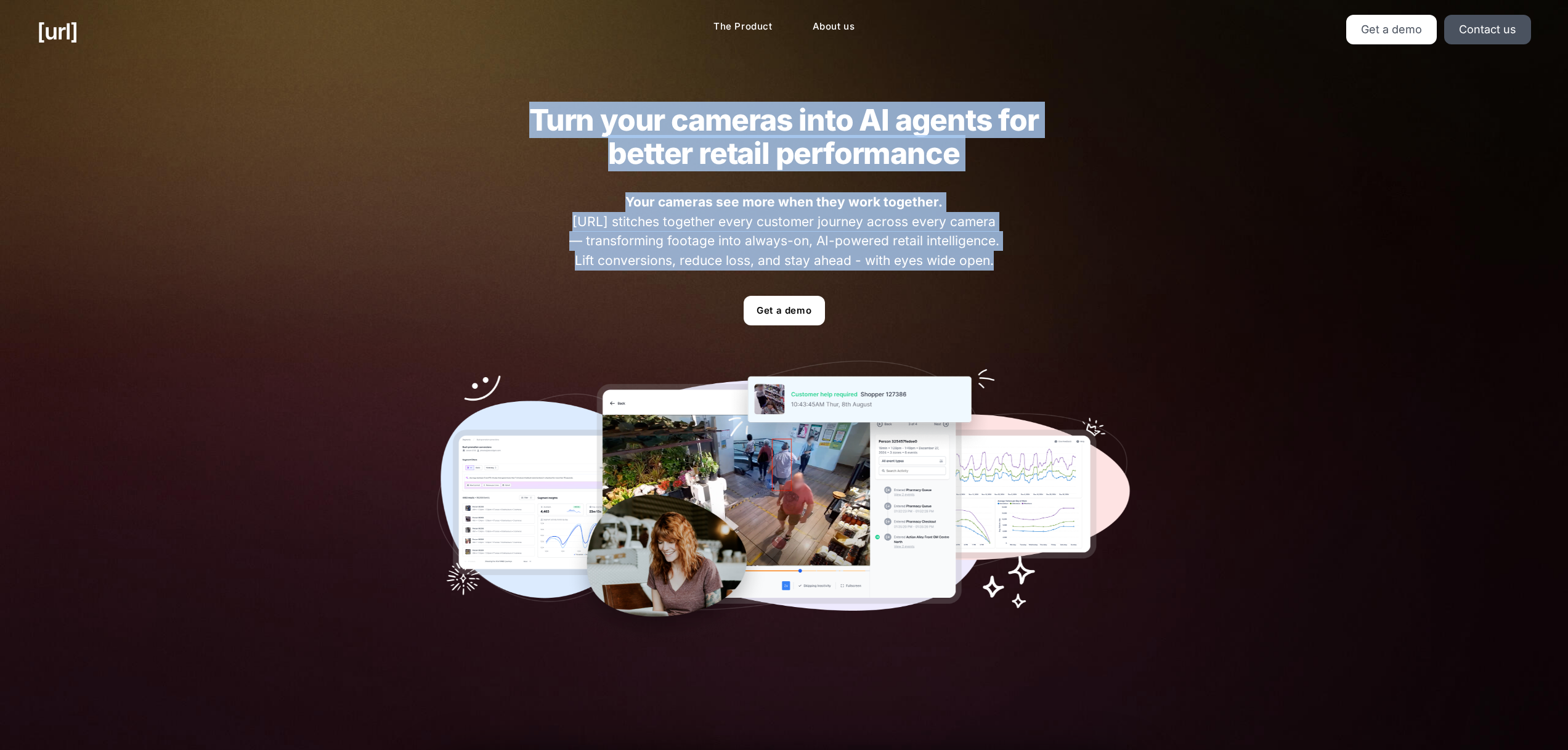
click at [1090, 260] on div "Turn your cameras into AI agents for better retail performance Your cameras see…" at bounding box center [784, 373] width 769 height 620
drag, startPoint x: 536, startPoint y: 124, endPoint x: 1001, endPoint y: 265, distance: 485.9
click at [992, 265] on div "Turn your cameras into AI agents for better retail performance Your cameras see…" at bounding box center [784, 373] width 769 height 620
click at [1008, 264] on div "Turn your cameras into AI agents for better retail performance Your cameras see…" at bounding box center [784, 373] width 769 height 620
drag, startPoint x: 1008, startPoint y: 264, endPoint x: 494, endPoint y: 90, distance: 542.7
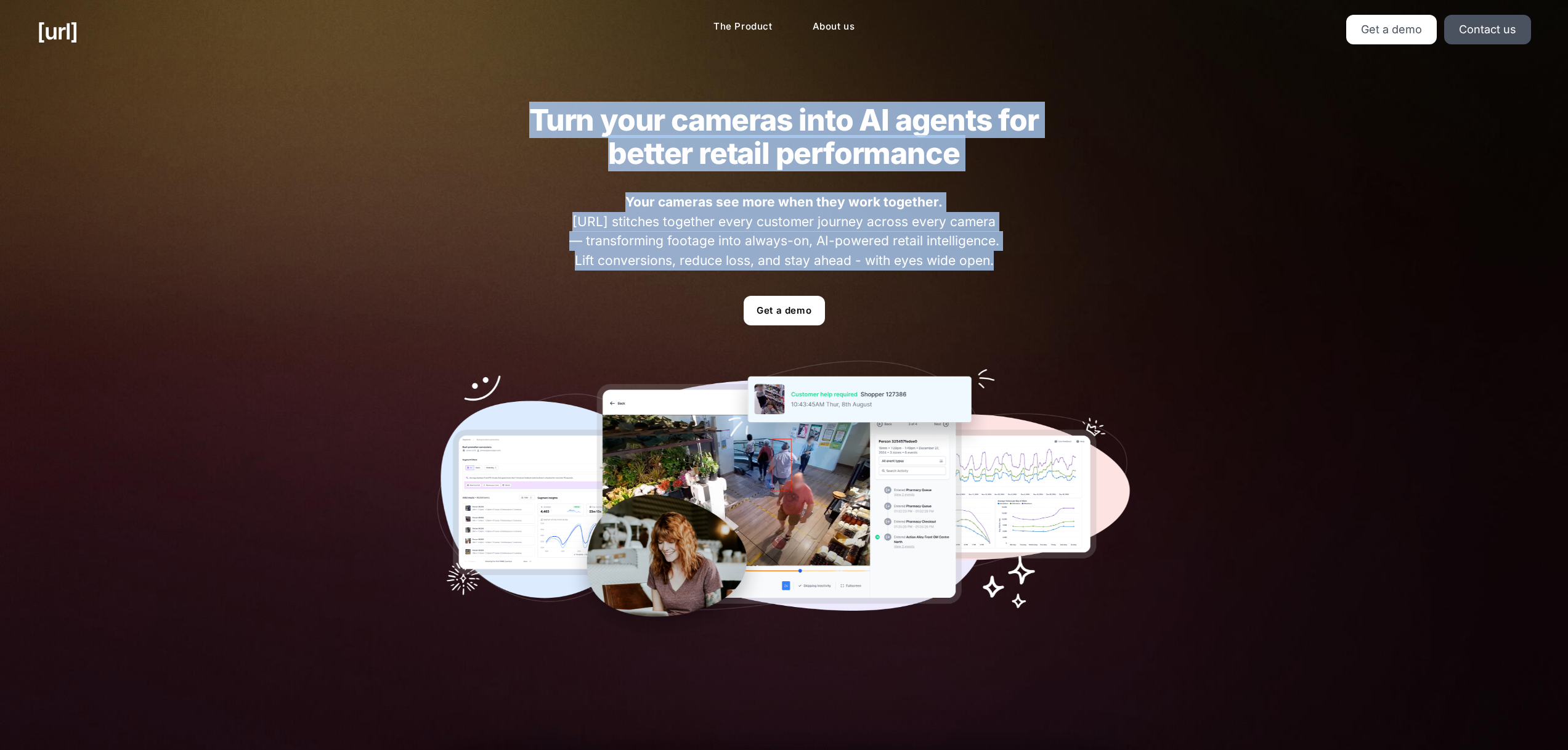
click at [496, 89] on div "Turn your cameras into AI agents for better retail performance Your cameras see…" at bounding box center [784, 373] width 769 height 620
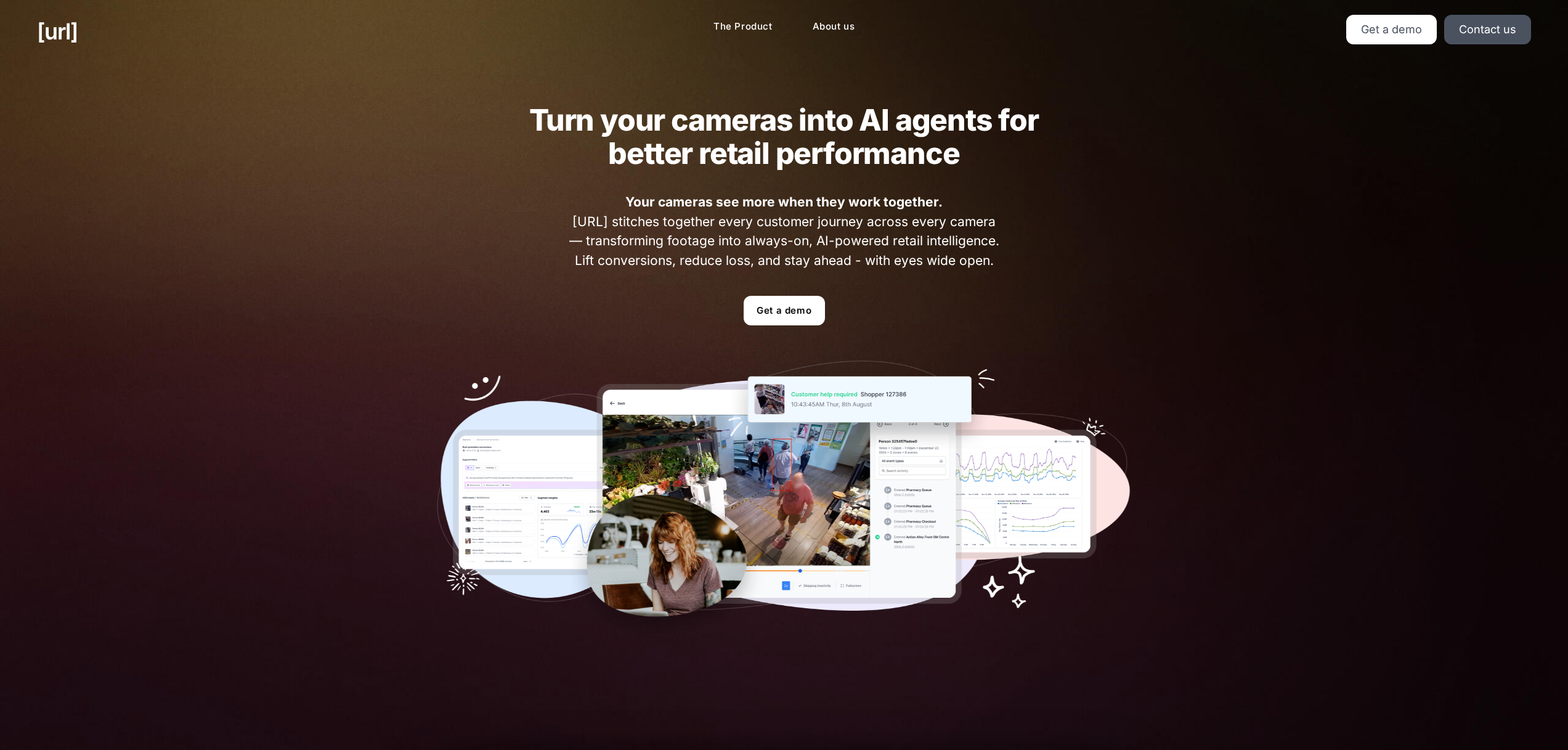
click at [510, 102] on div "Turn your cameras into AI agents for better retail performance Your cameras see…" at bounding box center [784, 373] width 769 height 620
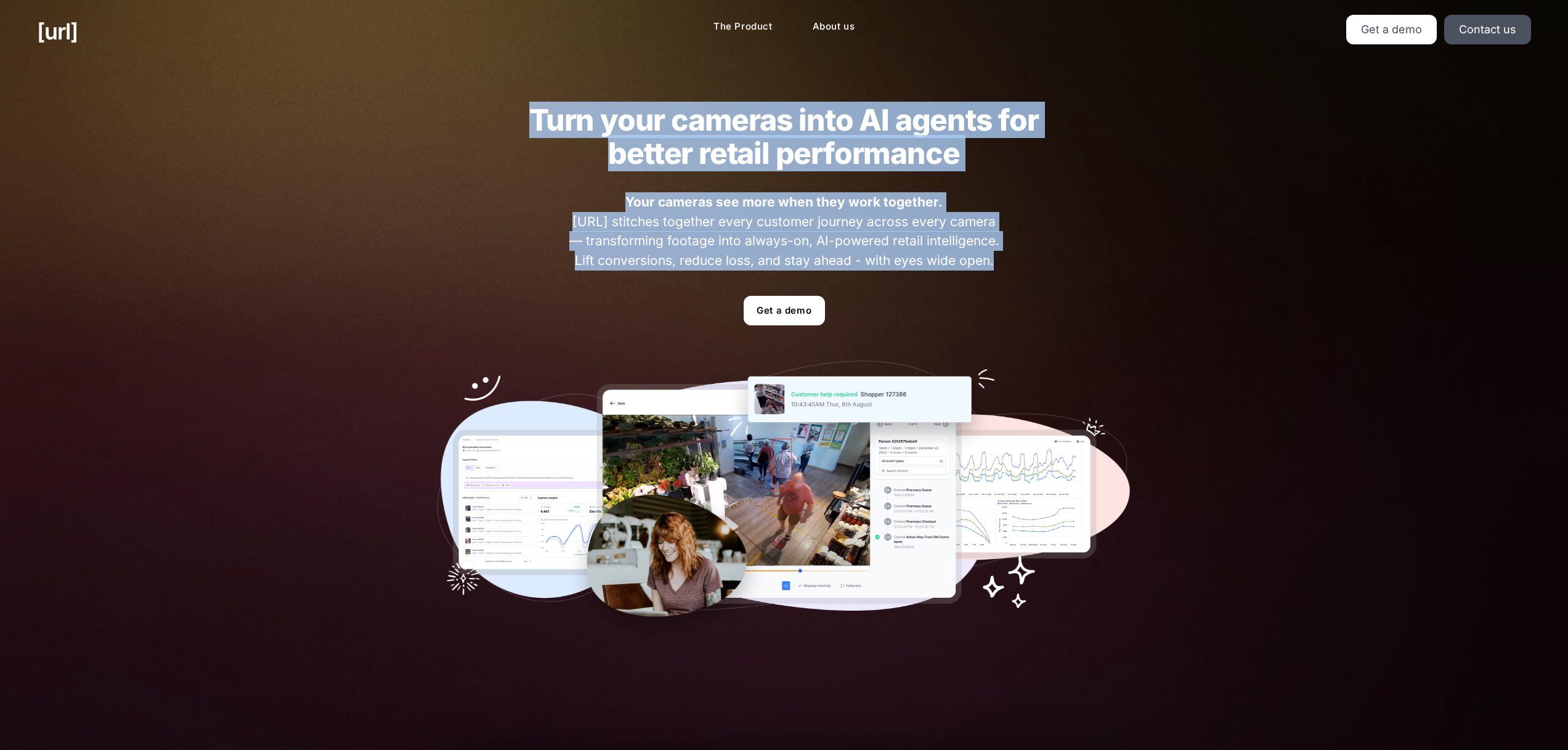
drag, startPoint x: 640, startPoint y: 134, endPoint x: 1070, endPoint y: 258, distance: 447.5
click at [1099, 265] on div "Turn your cameras into AI agents for better retail performance Your cameras see…" at bounding box center [784, 373] width 769 height 620
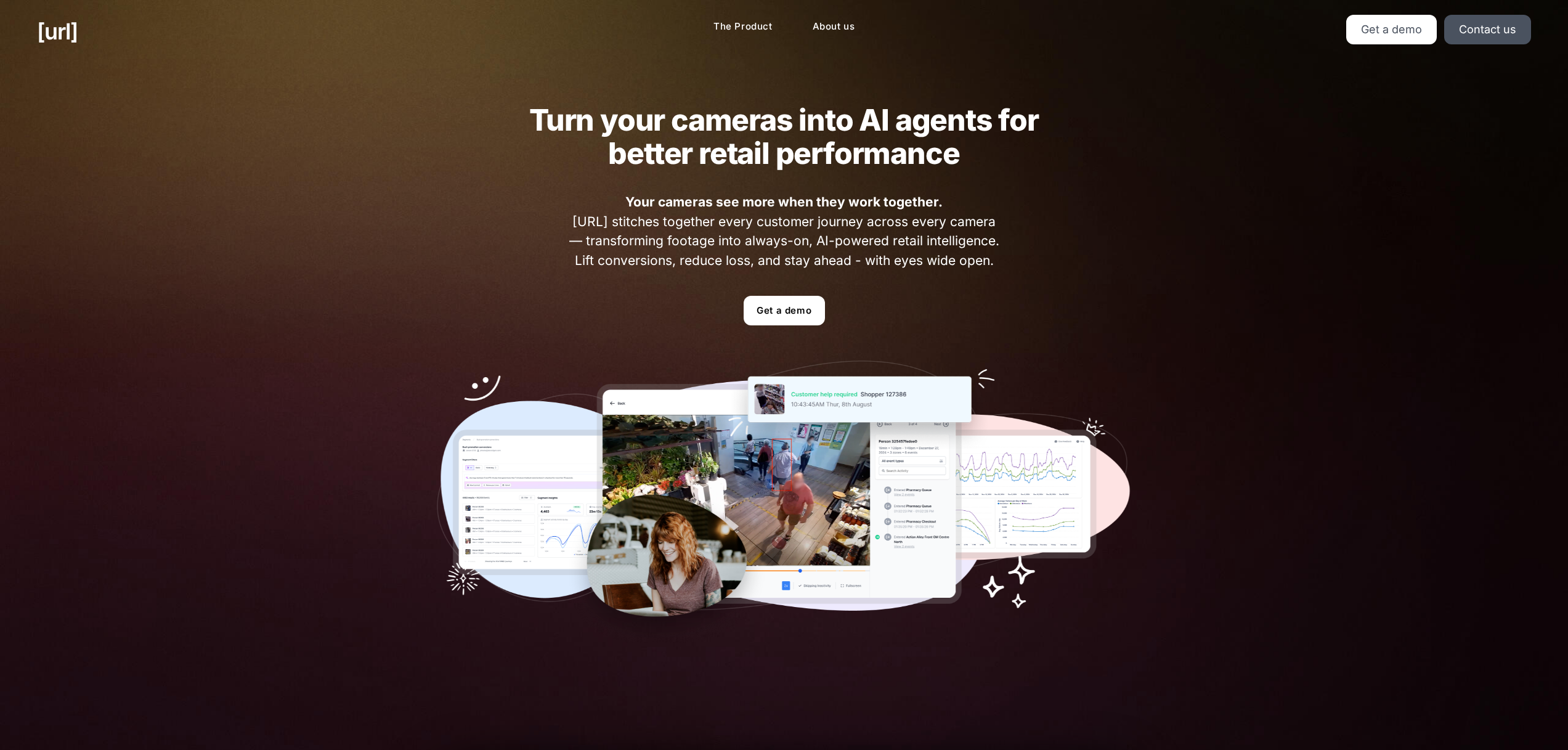
click at [1064, 255] on div "Turn your cameras into AI agents for better retail performance Your cameras see…" at bounding box center [784, 373] width 769 height 620
drag, startPoint x: 532, startPoint y: 126, endPoint x: 974, endPoint y: 251, distance: 459.3
click at [975, 251] on div "Turn your cameras into AI agents for better retail performance Your cameras see…" at bounding box center [784, 373] width 769 height 620
click at [1007, 261] on div "Turn your cameras into AI agents for better retail performance Your cameras see…" at bounding box center [784, 373] width 769 height 620
drag, startPoint x: 956, startPoint y: 253, endPoint x: 547, endPoint y: 94, distance: 438.8
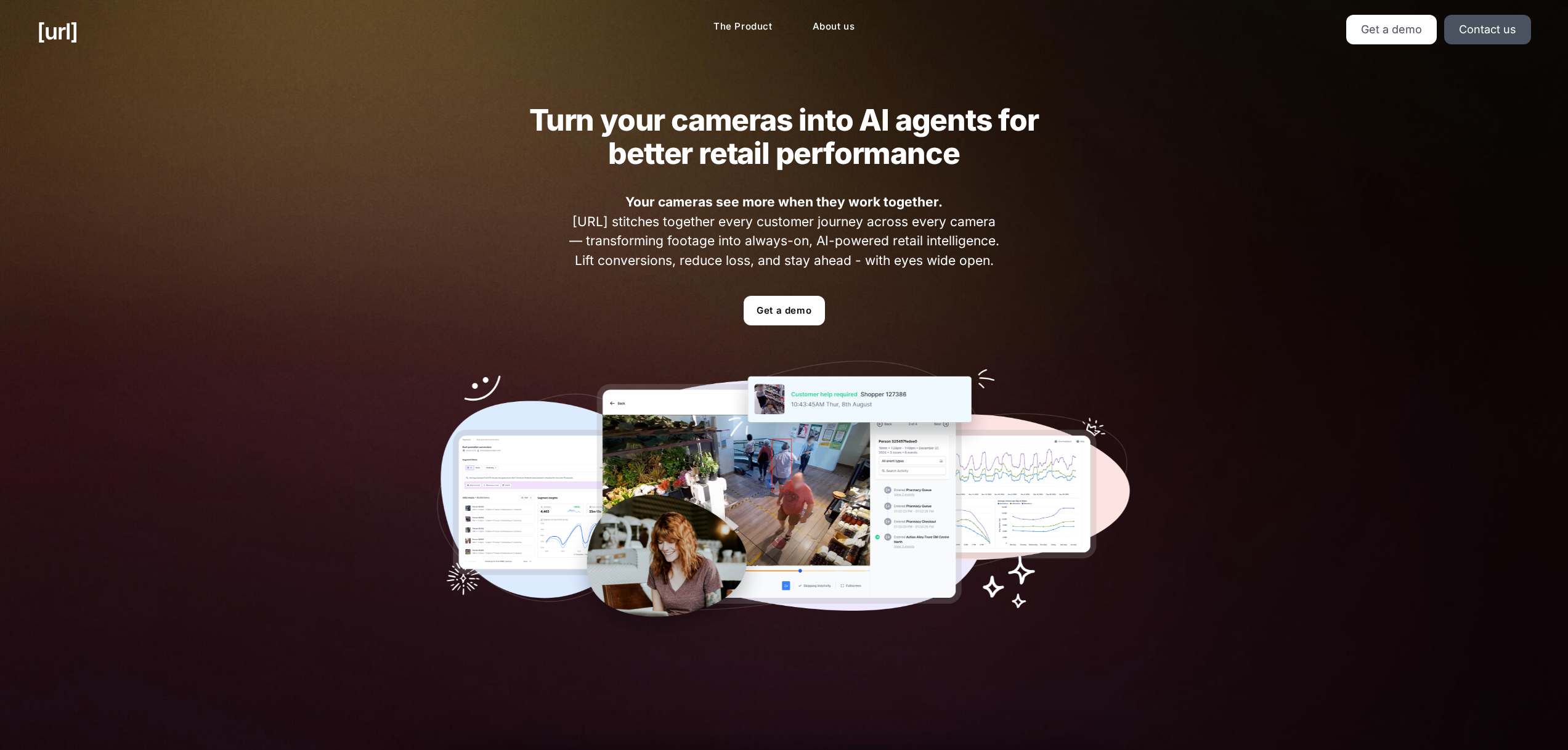
click at [547, 94] on div "Turn your cameras into AI agents for better retail performance Your cameras see…" at bounding box center [784, 373] width 769 height 620
click at [541, 100] on div "Turn your cameras into AI agents for better retail performance Your cameras see…" at bounding box center [784, 373] width 769 height 620
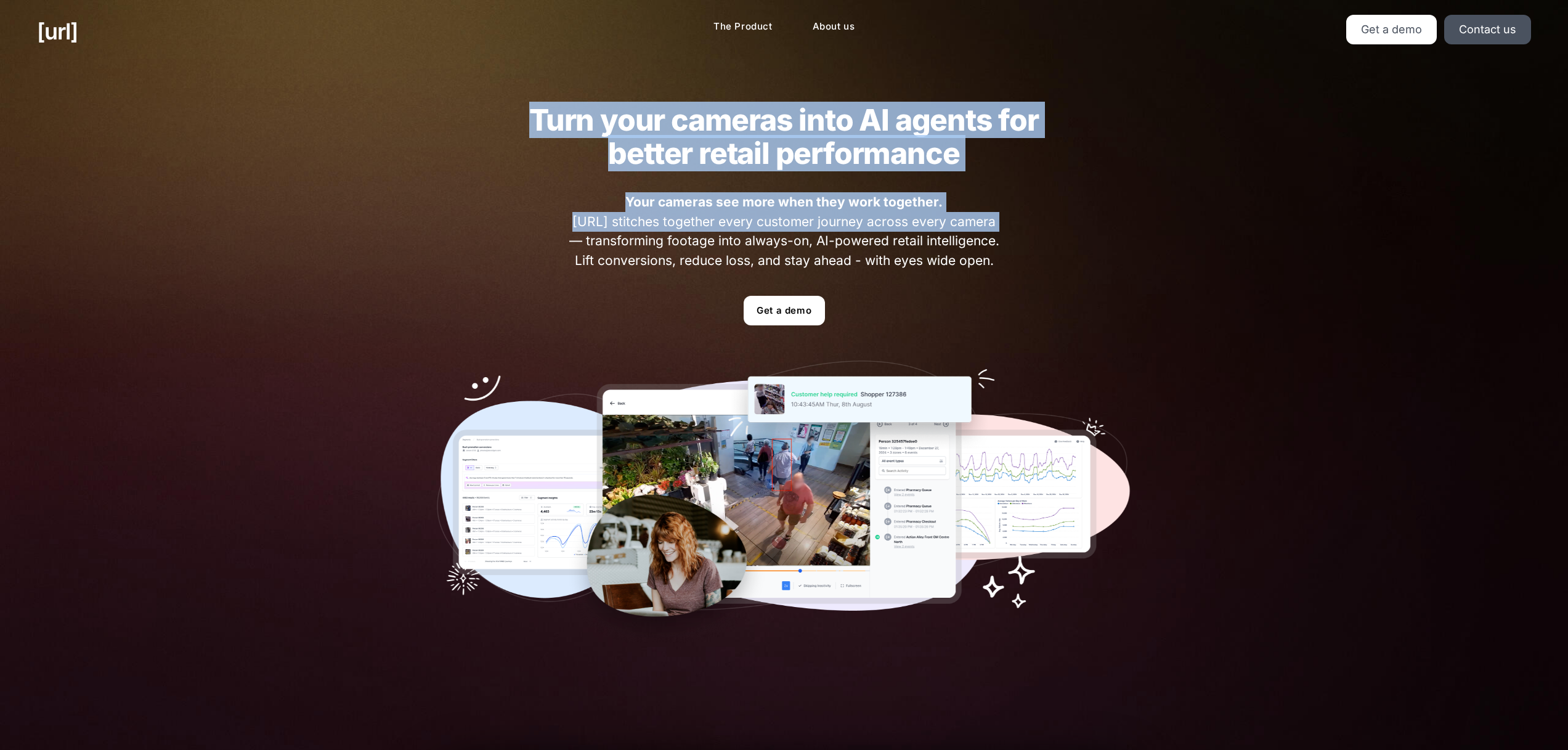
drag, startPoint x: 538, startPoint y: 114, endPoint x: 992, endPoint y: 227, distance: 467.9
click at [992, 227] on div "Turn your cameras into AI agents for better retail performance Your cameras see…" at bounding box center [784, 373] width 769 height 620
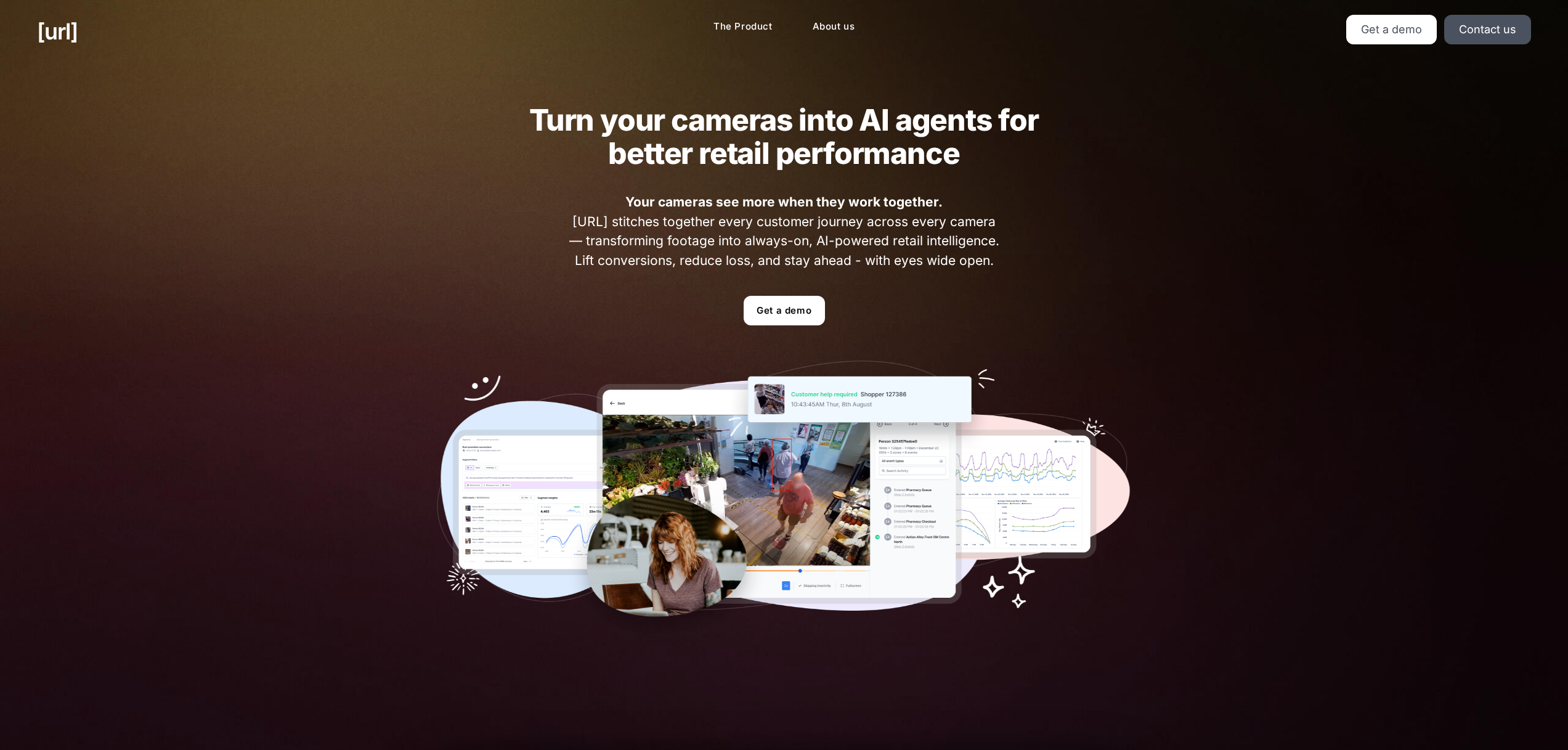
click at [997, 270] on div "Turn your cameras into AI agents for better retail performance Your cameras see…" at bounding box center [784, 373] width 769 height 620
drag, startPoint x: 997, startPoint y: 261, endPoint x: 536, endPoint y: 116, distance: 483.3
click at [536, 116] on div "Turn your cameras into AI agents for better retail performance Your cameras see…" at bounding box center [784, 373] width 769 height 620
click at [536, 118] on h2 "Turn your cameras into AI agents for better retail performance" at bounding box center [784, 137] width 559 height 67
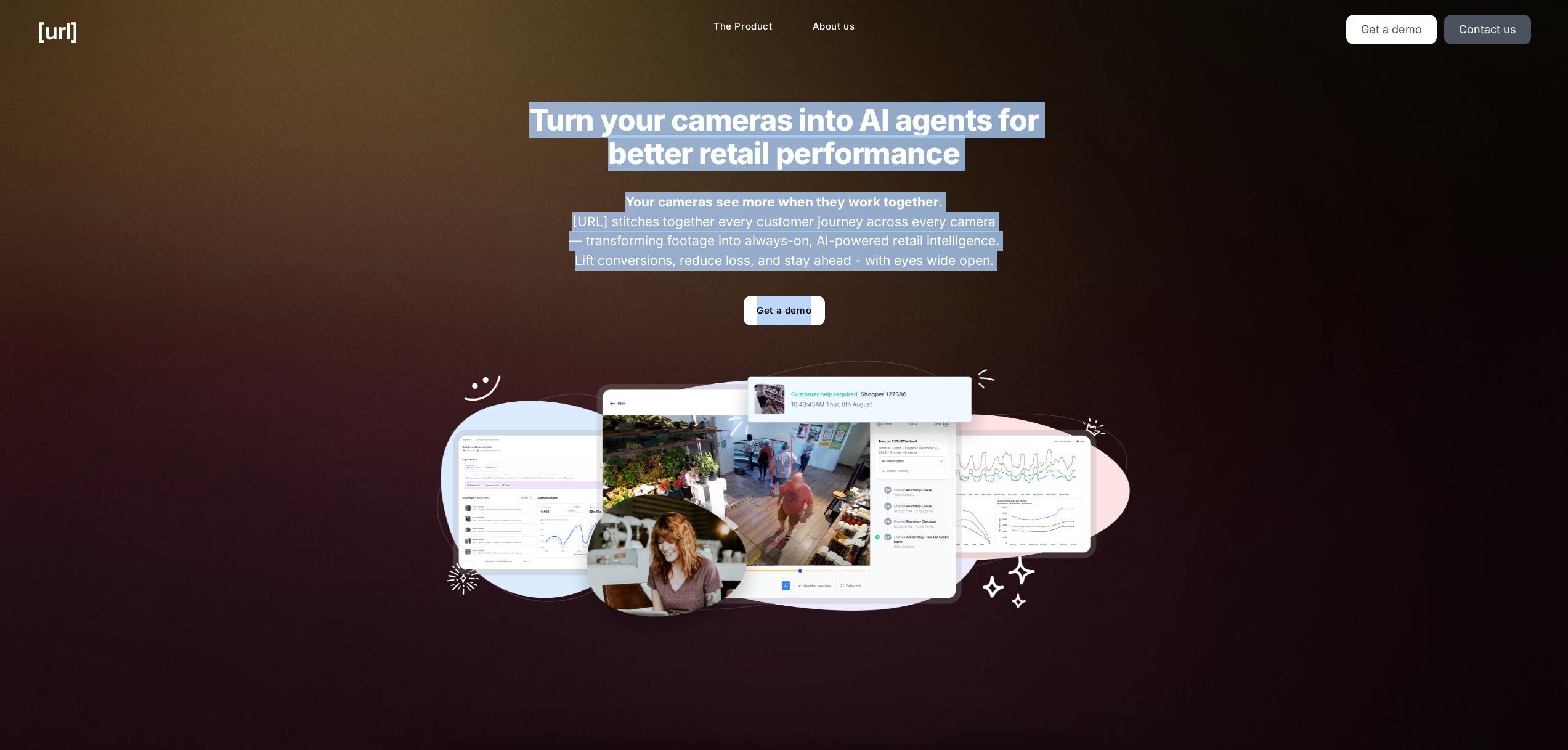
drag
click at [1048, 295] on div "Turn your cameras into AI agents for better retail performance Your cameras see…" at bounding box center [784, 373] width 769 height 620
click at [1018, 267] on div "Turn your cameras into AI agents for better retail performance Your cameras see…" at bounding box center [784, 373] width 769 height 620
click at [566, 114] on div "Turn your cameras into AI agents for better retail performance Your cameras see…" at bounding box center [784, 373] width 769 height 620
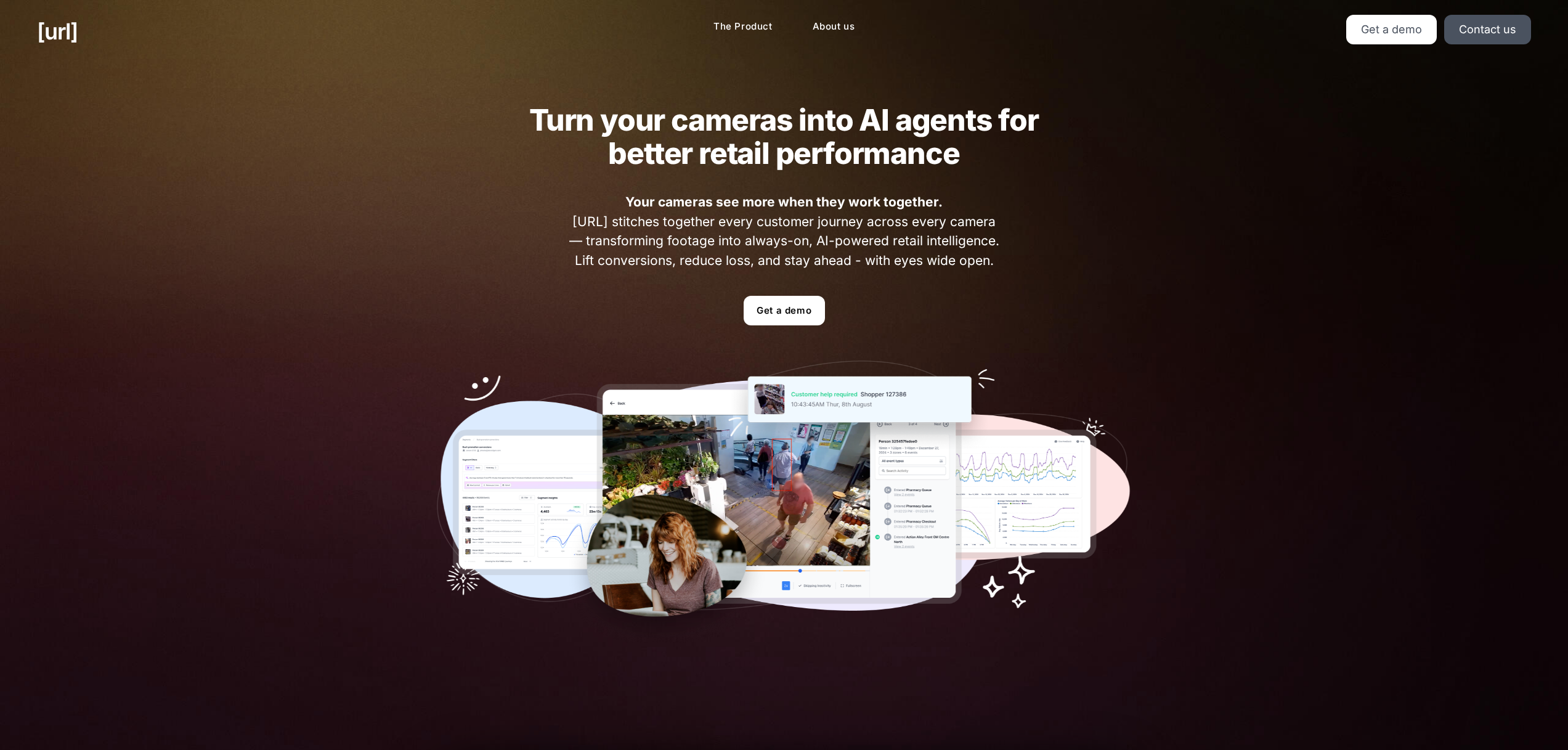
click at [537, 118] on h2 "Turn your cameras into AI agents for better retail performance" at bounding box center [784, 137] width 559 height 67
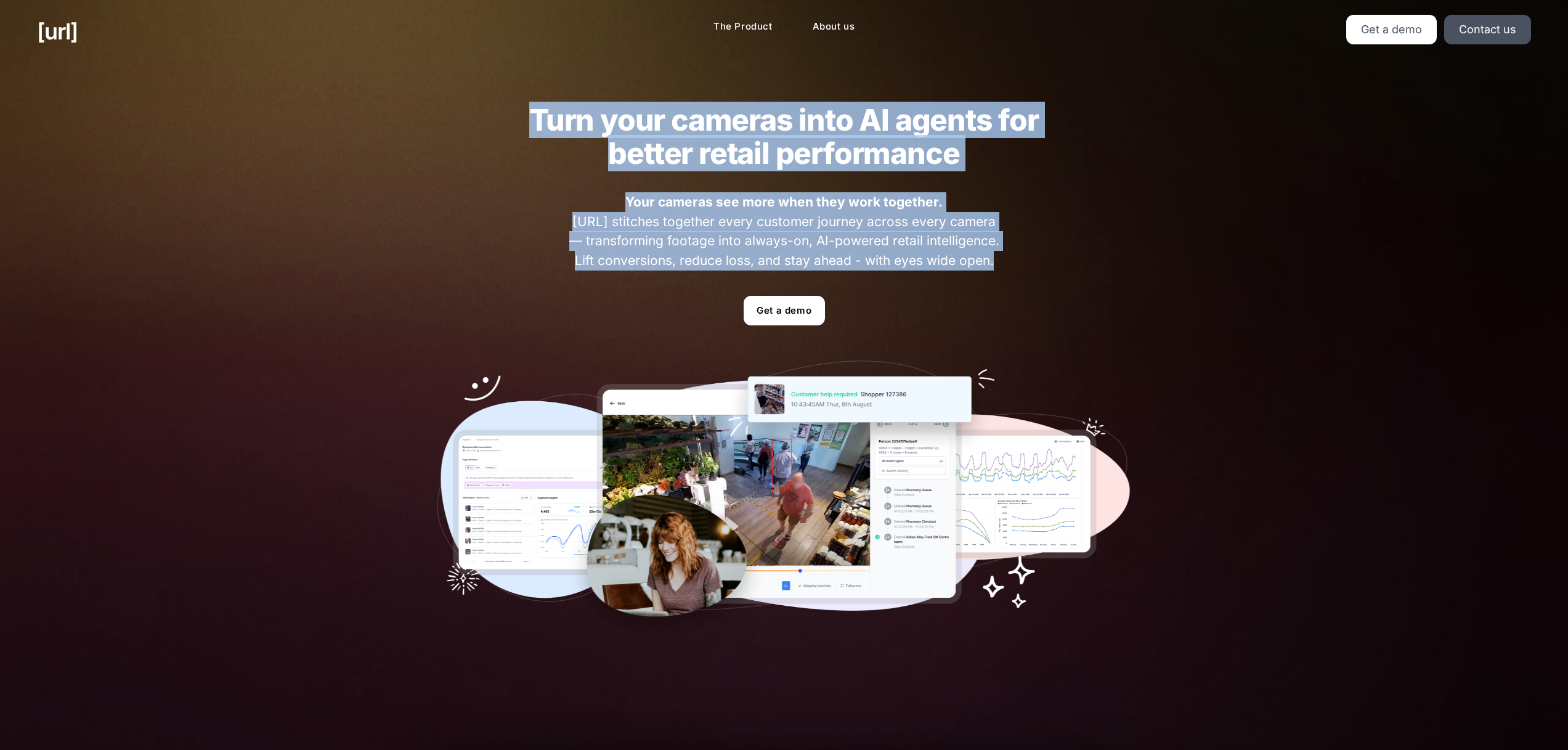
click at [1027, 281] on div "Turn your cameras into AI agents for better retail performance Your cameras see…" at bounding box center [784, 373] width 769 height 620
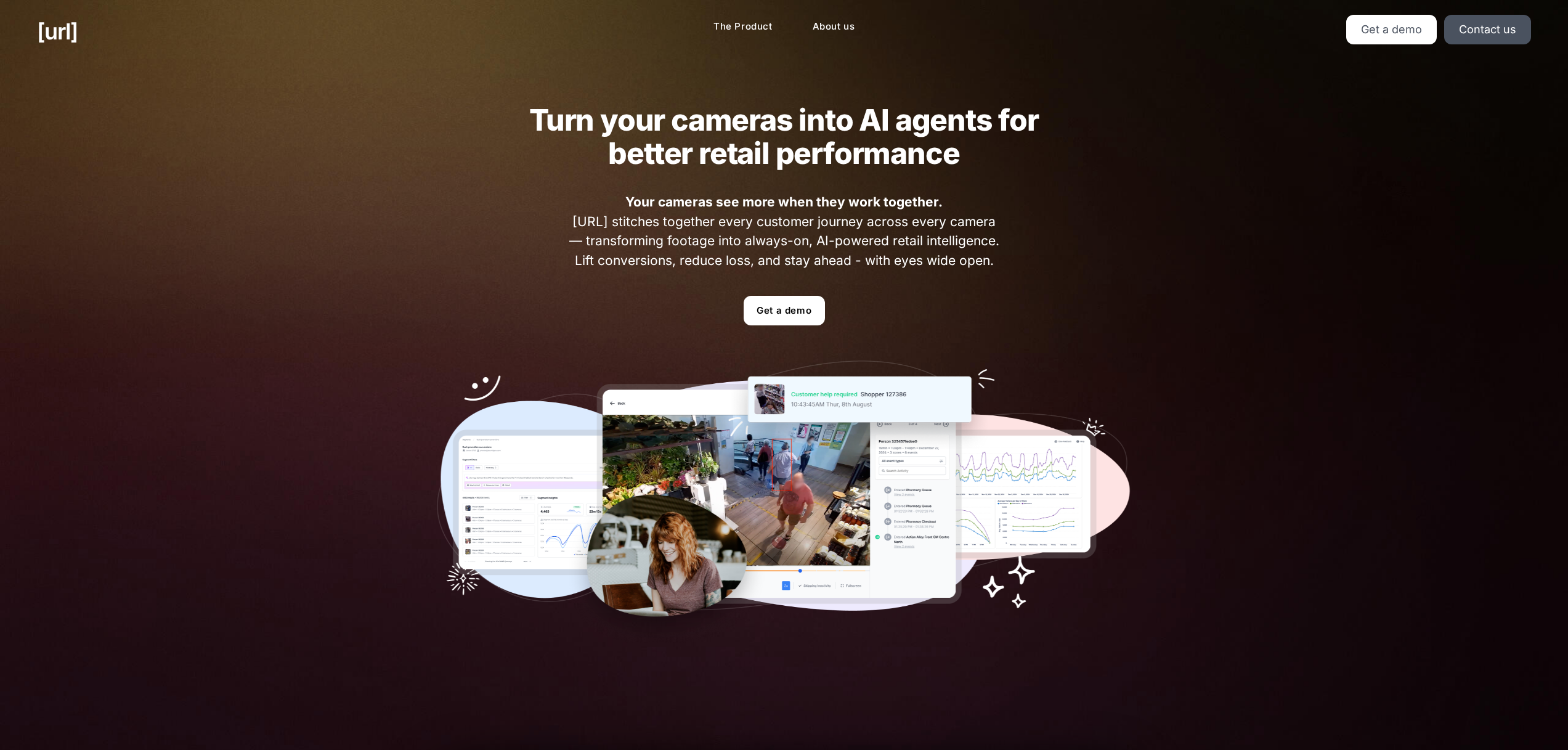
click at [1013, 270] on div "Turn your cameras into AI agents for better retail performance Your cameras see…" at bounding box center [784, 373] width 769 height 620
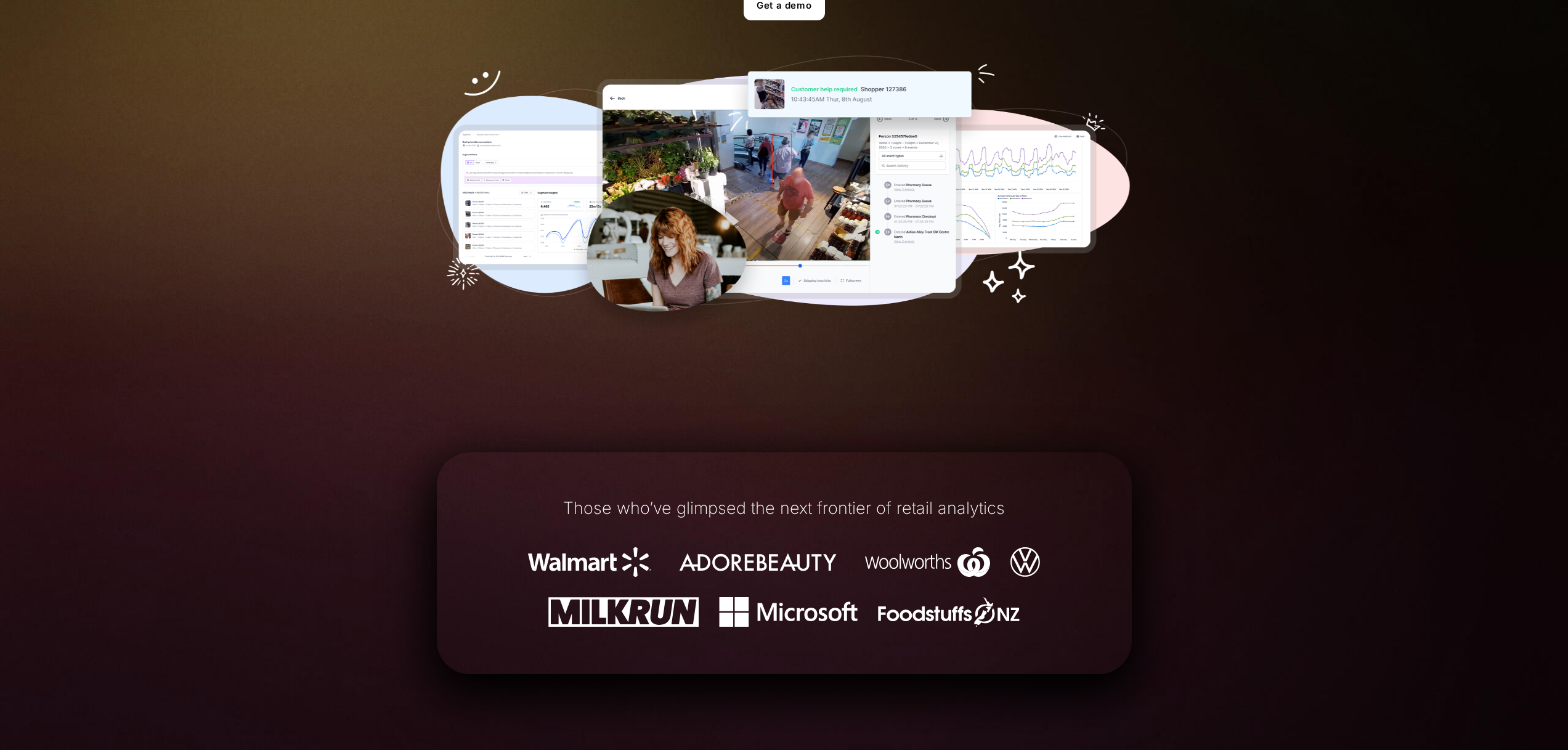
scroll to position [42, 0]
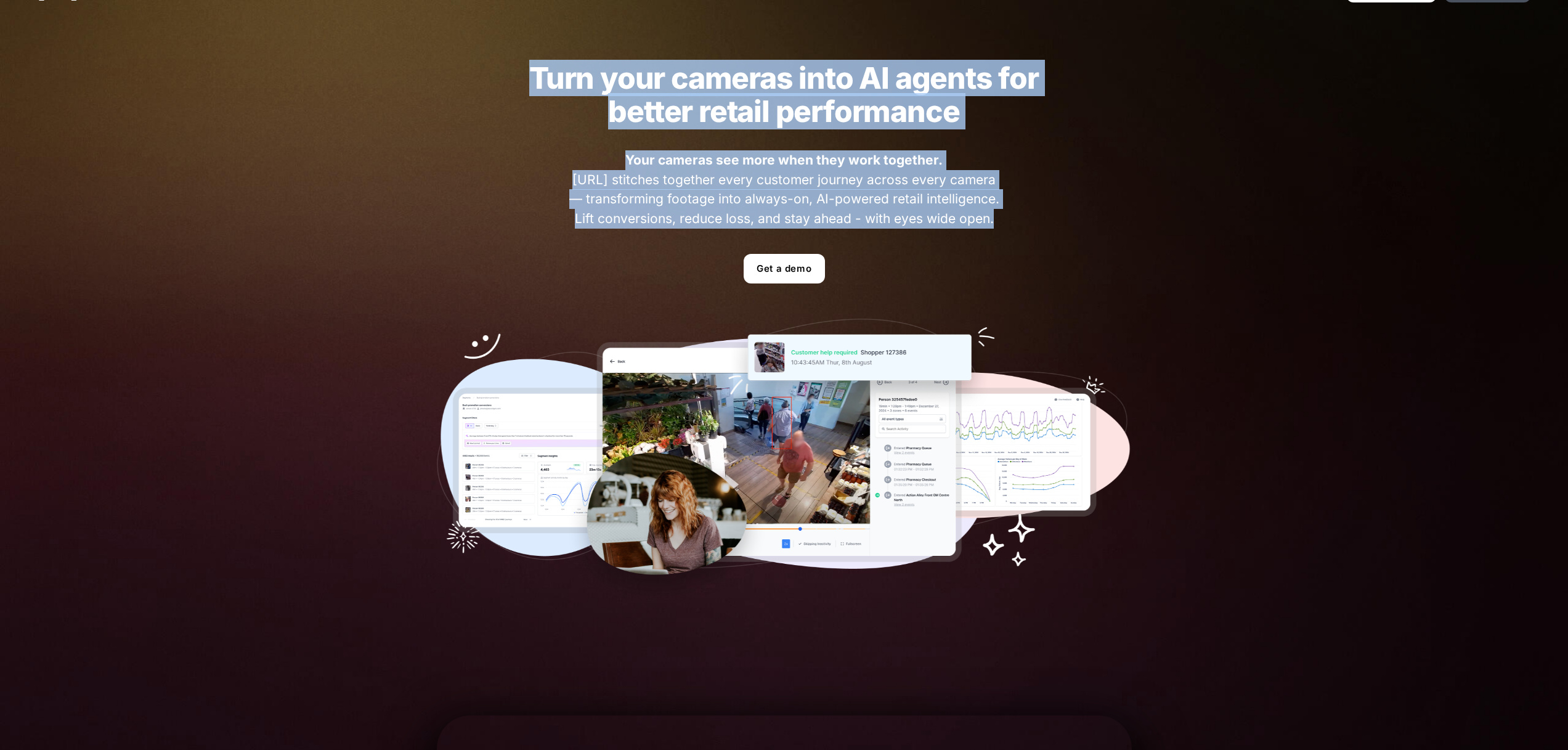
click at [1151, 242] on div "Turn your cameras into AI agents for better retail performance Your cameras see…" at bounding box center [784, 331] width 769 height 620
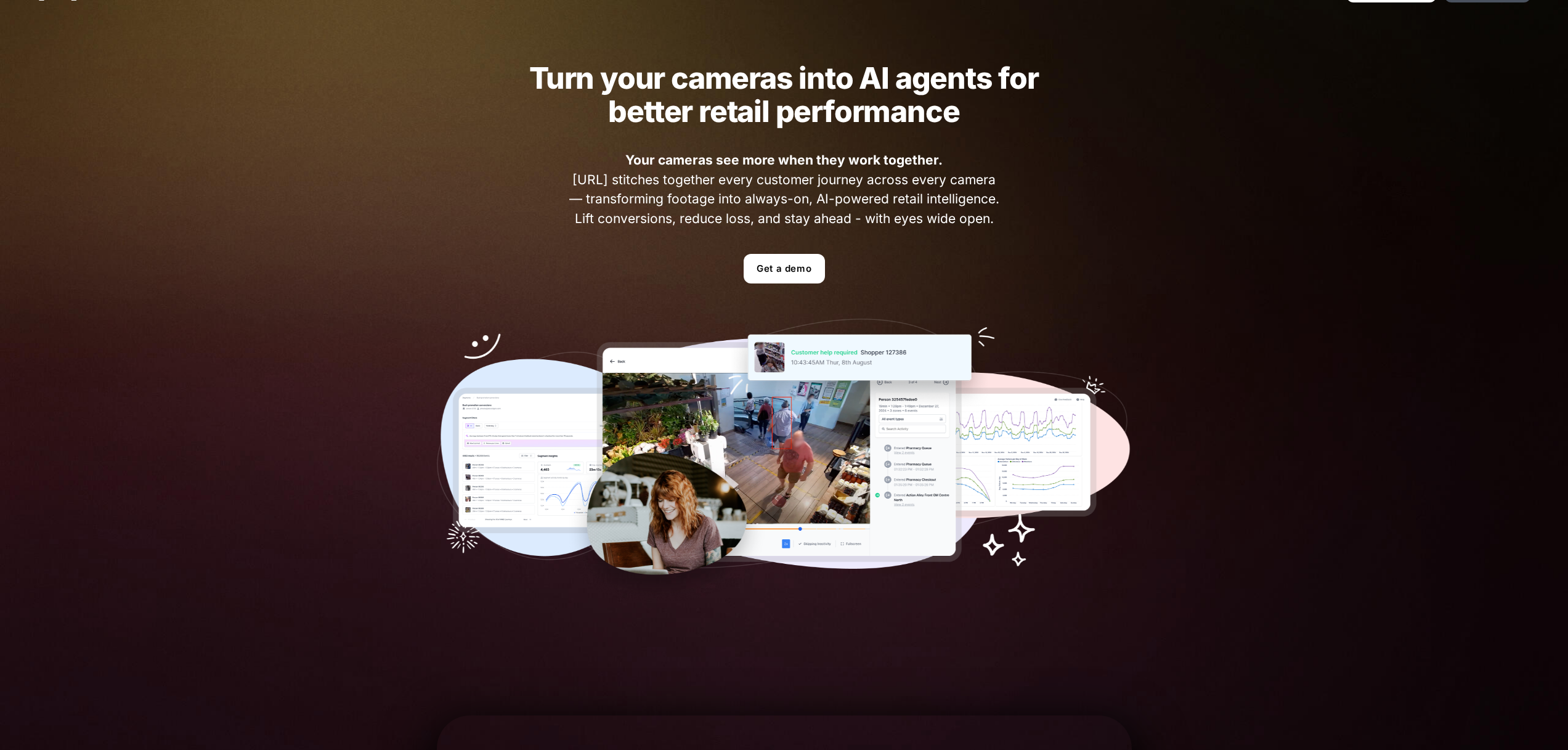
click at [1061, 212] on div "Turn your cameras into AI agents for better retail performance Your cameras see…" at bounding box center [784, 331] width 769 height 620
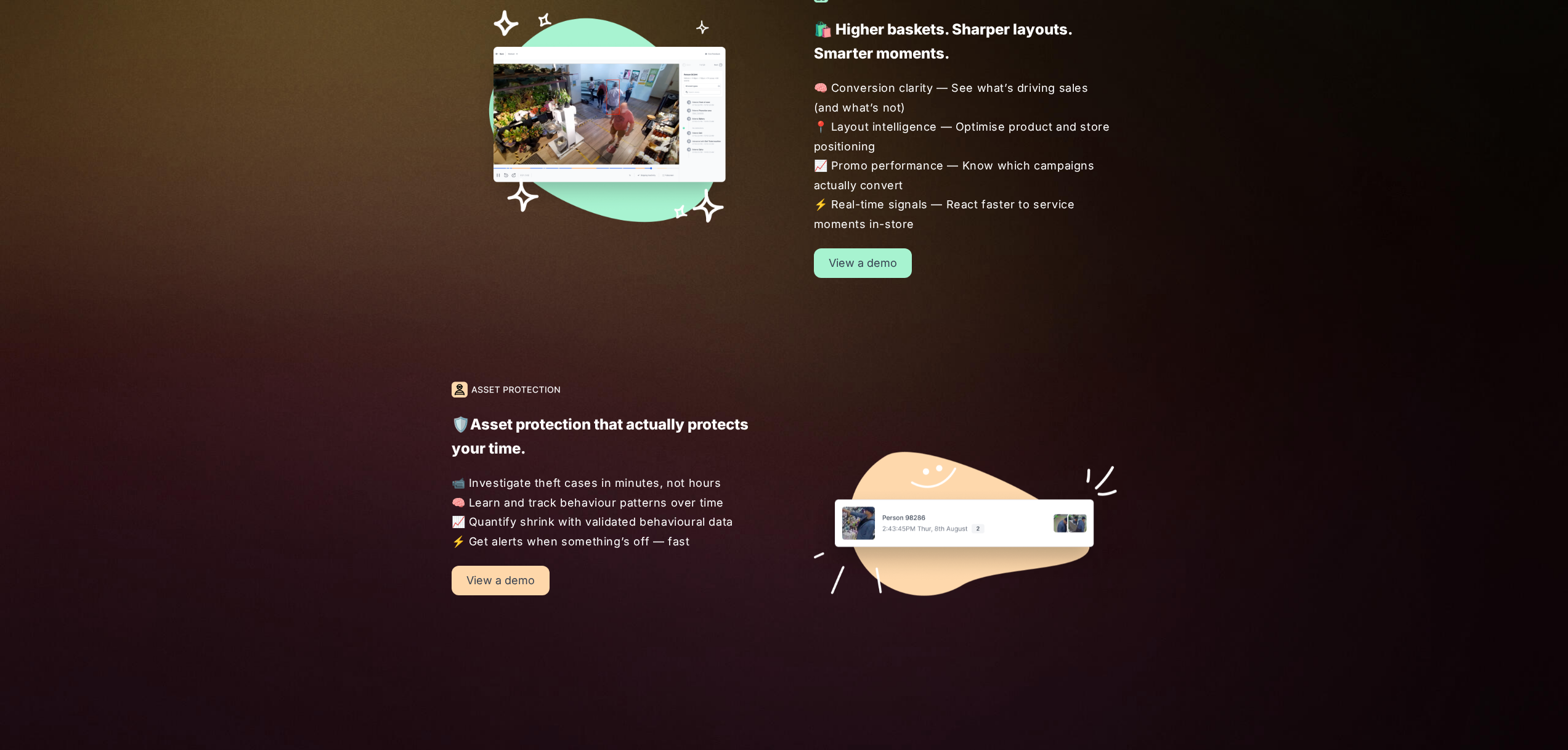
scroll to position [1290, 0]
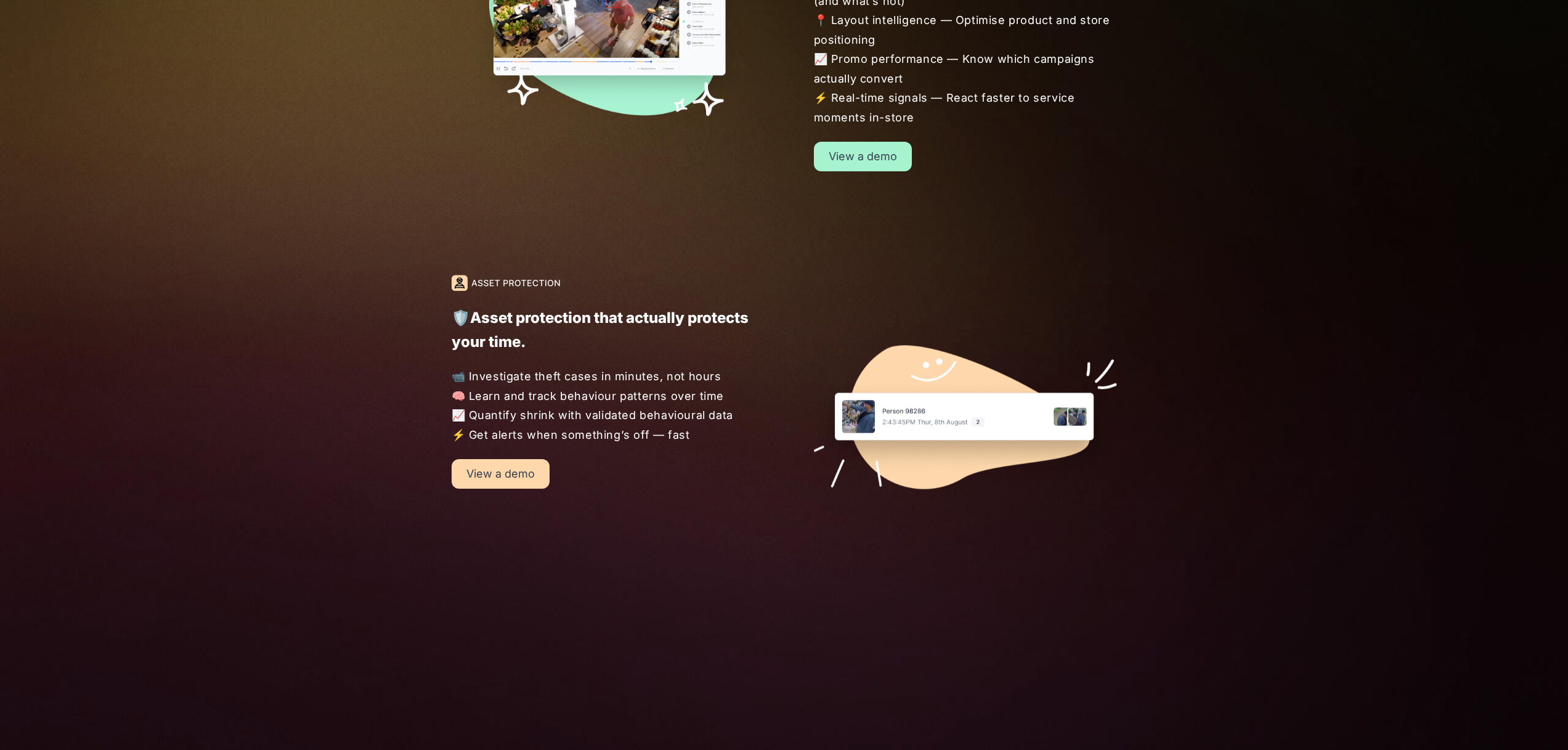
click at [699, 434] on div "🛡️Asset protection that actually protects your time. 📹 Investigate theft cases …" at bounding box center [784, 393] width 1568 height 340
click at [699, 435] on span "📹 Investigate theft cases in minutes, not hours 🧠 Learn and track behaviour pat…" at bounding box center [604, 405] width 304 height 78
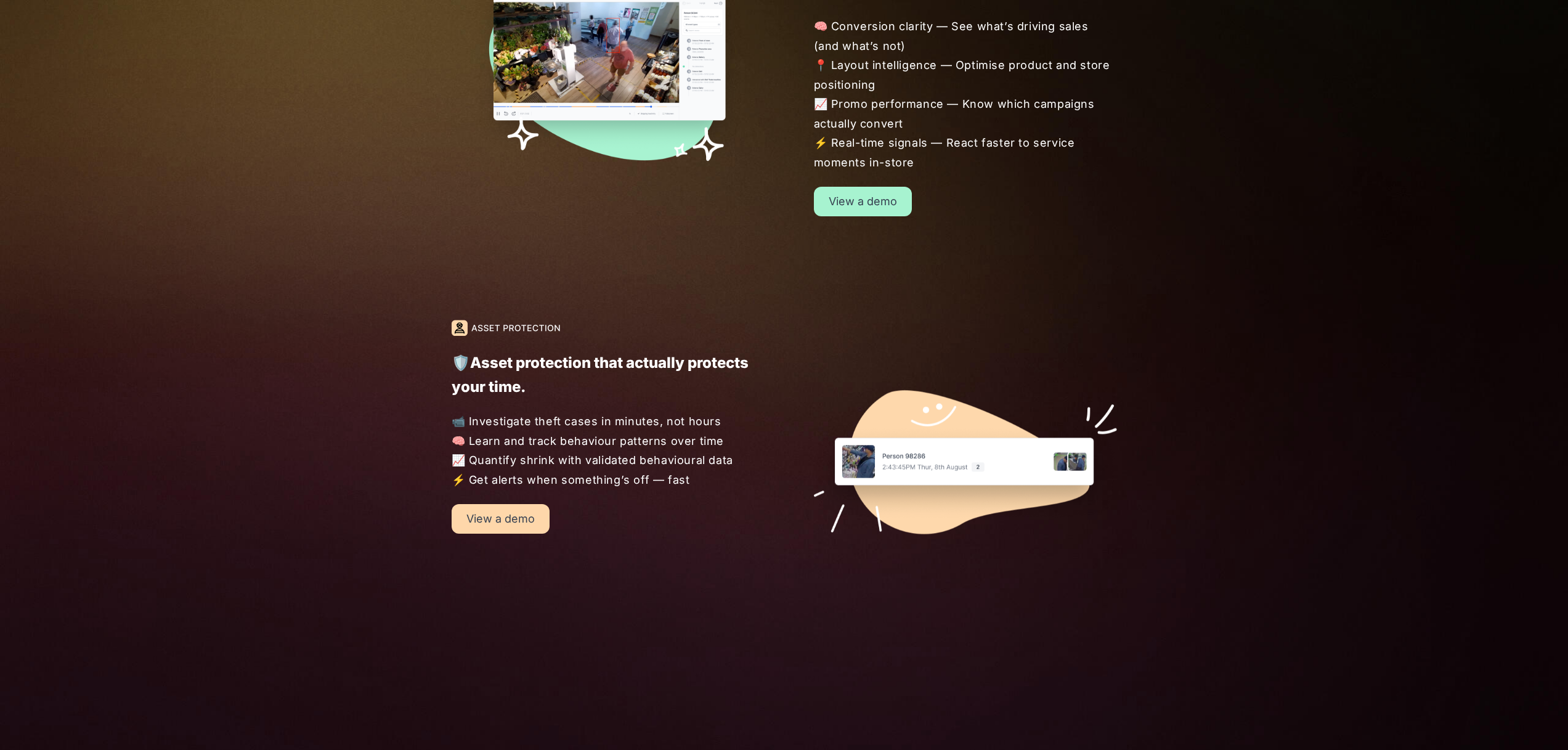
scroll to position [1184, 0]
